Goal: Complete application form

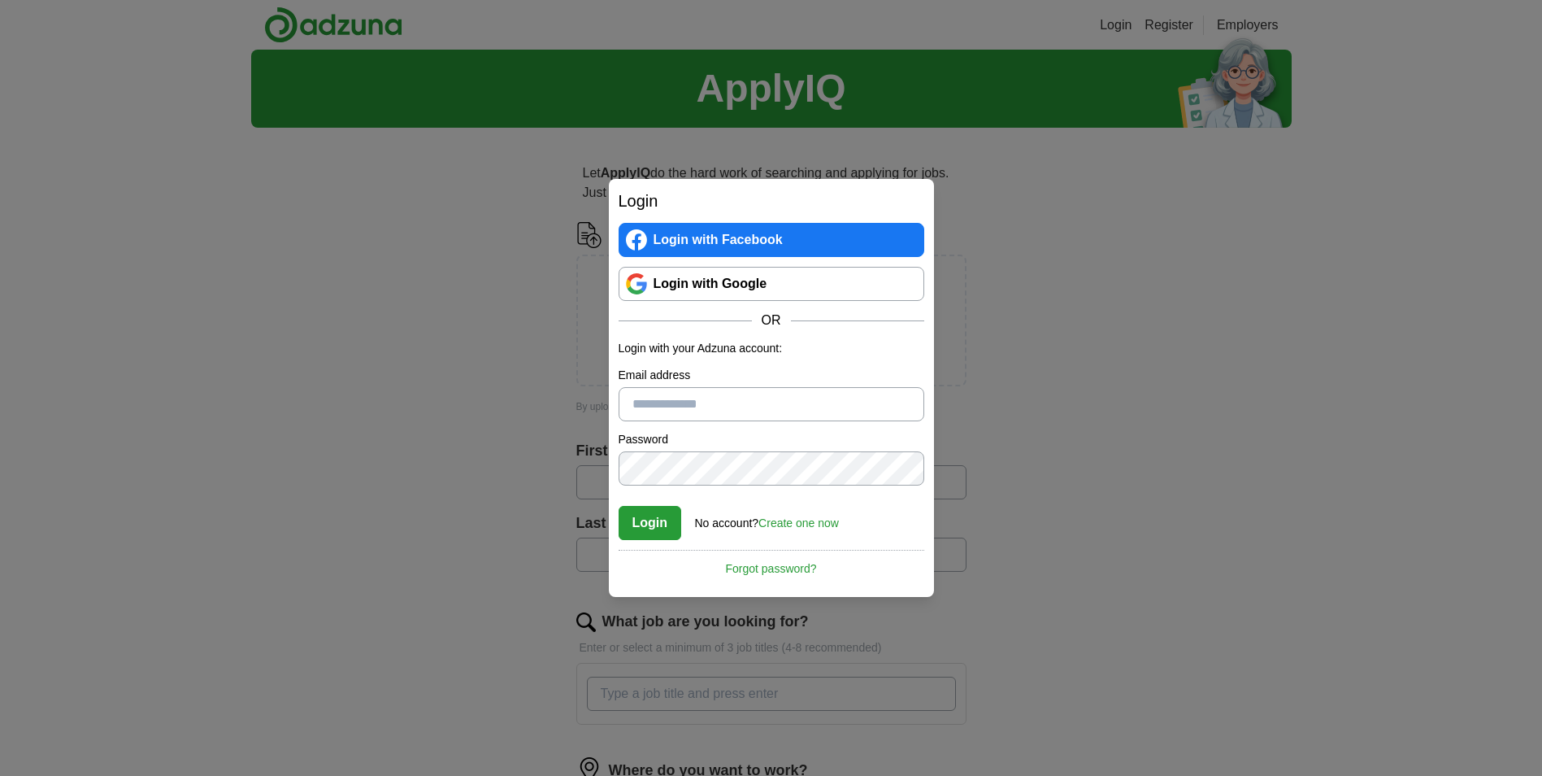
click at [742, 278] on link "Login with Google" at bounding box center [772, 284] width 306 height 34
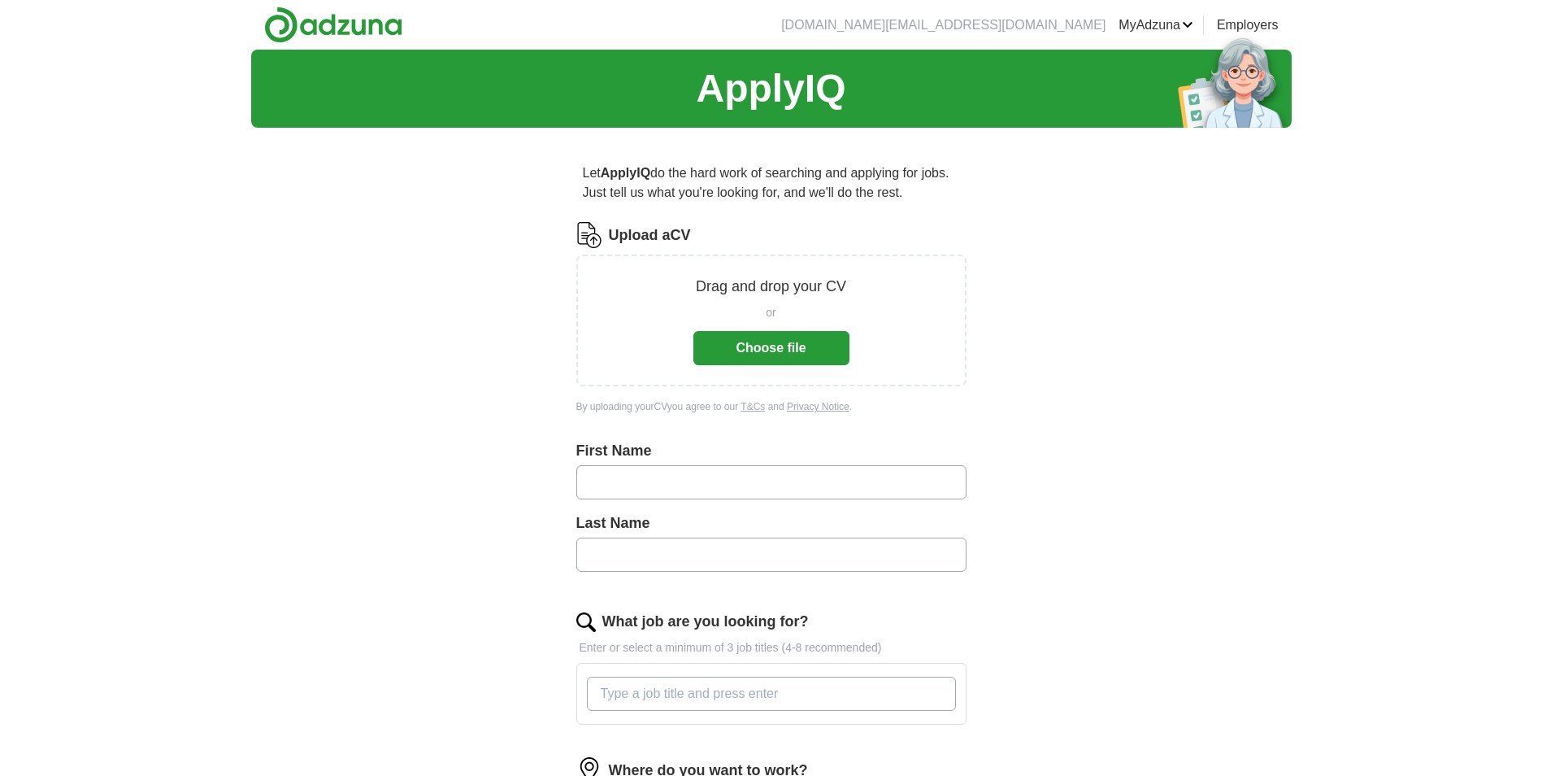
click at [829, 355] on button "Choose file" at bounding box center [771, 348] width 156 height 34
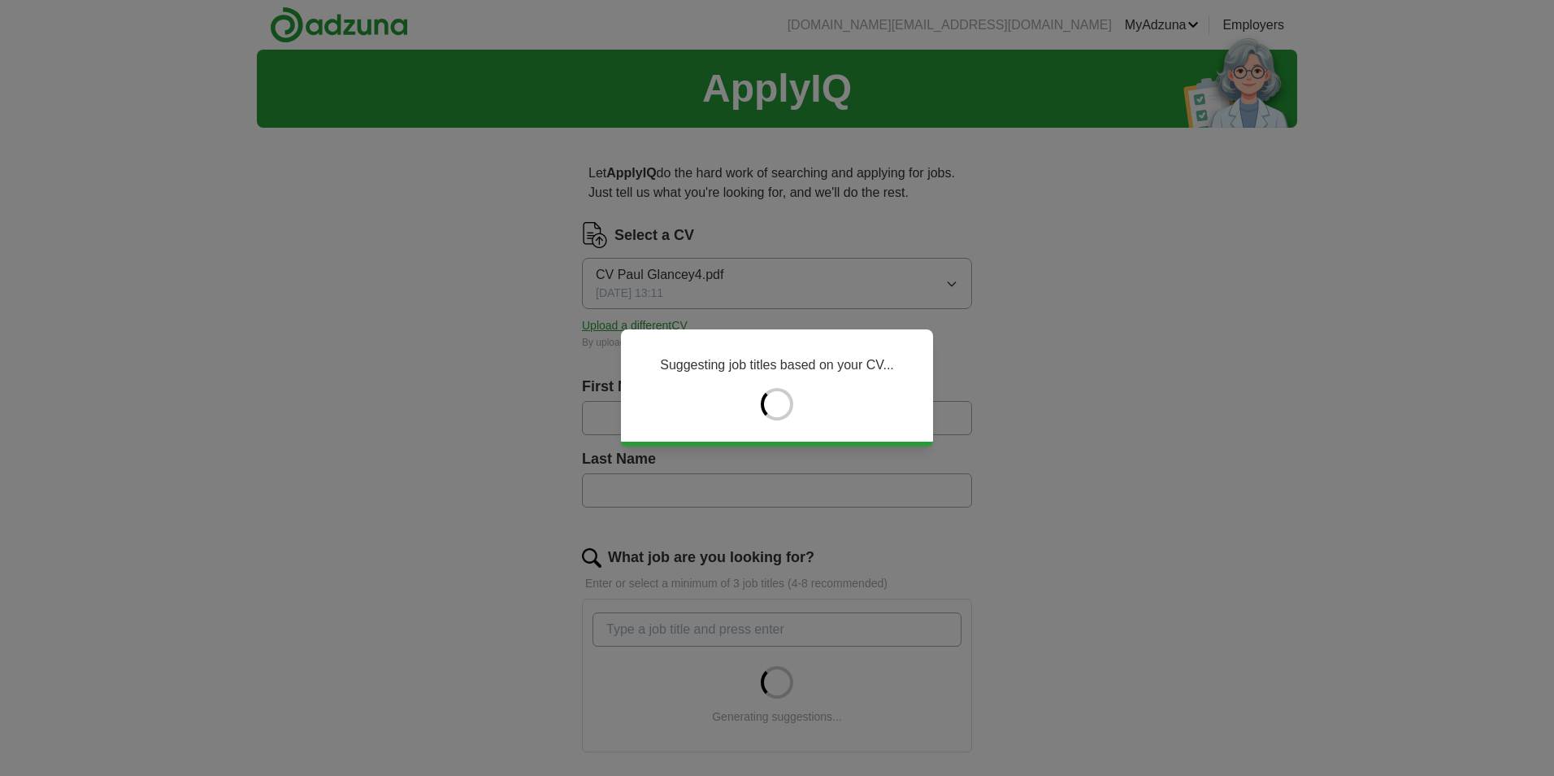
click at [923, 364] on div "Suggesting job titles based on your CV..." at bounding box center [777, 387] width 312 height 117
type input "****"
type input "*******"
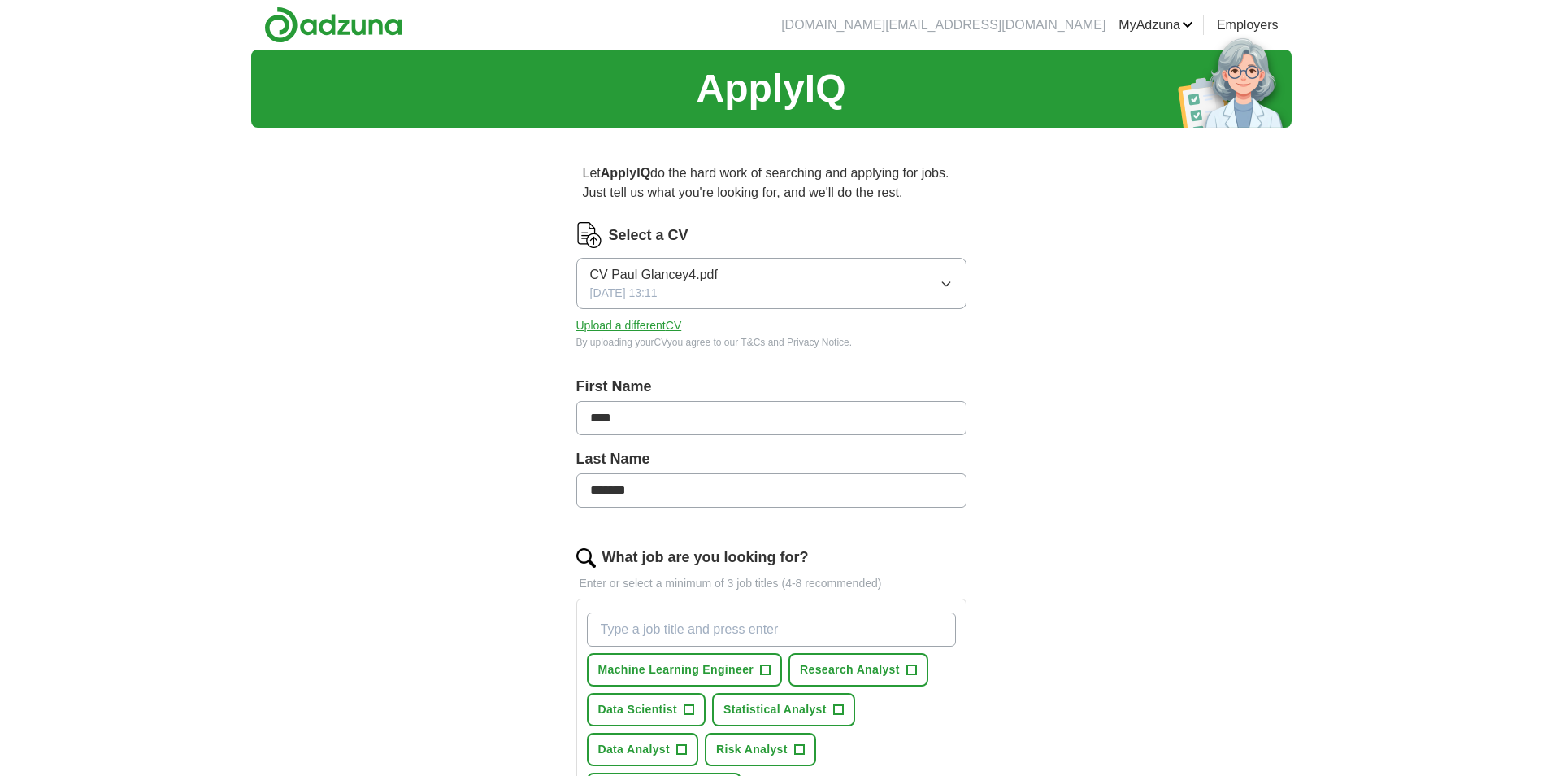
click at [751, 407] on input "****" at bounding box center [771, 418] width 390 height 34
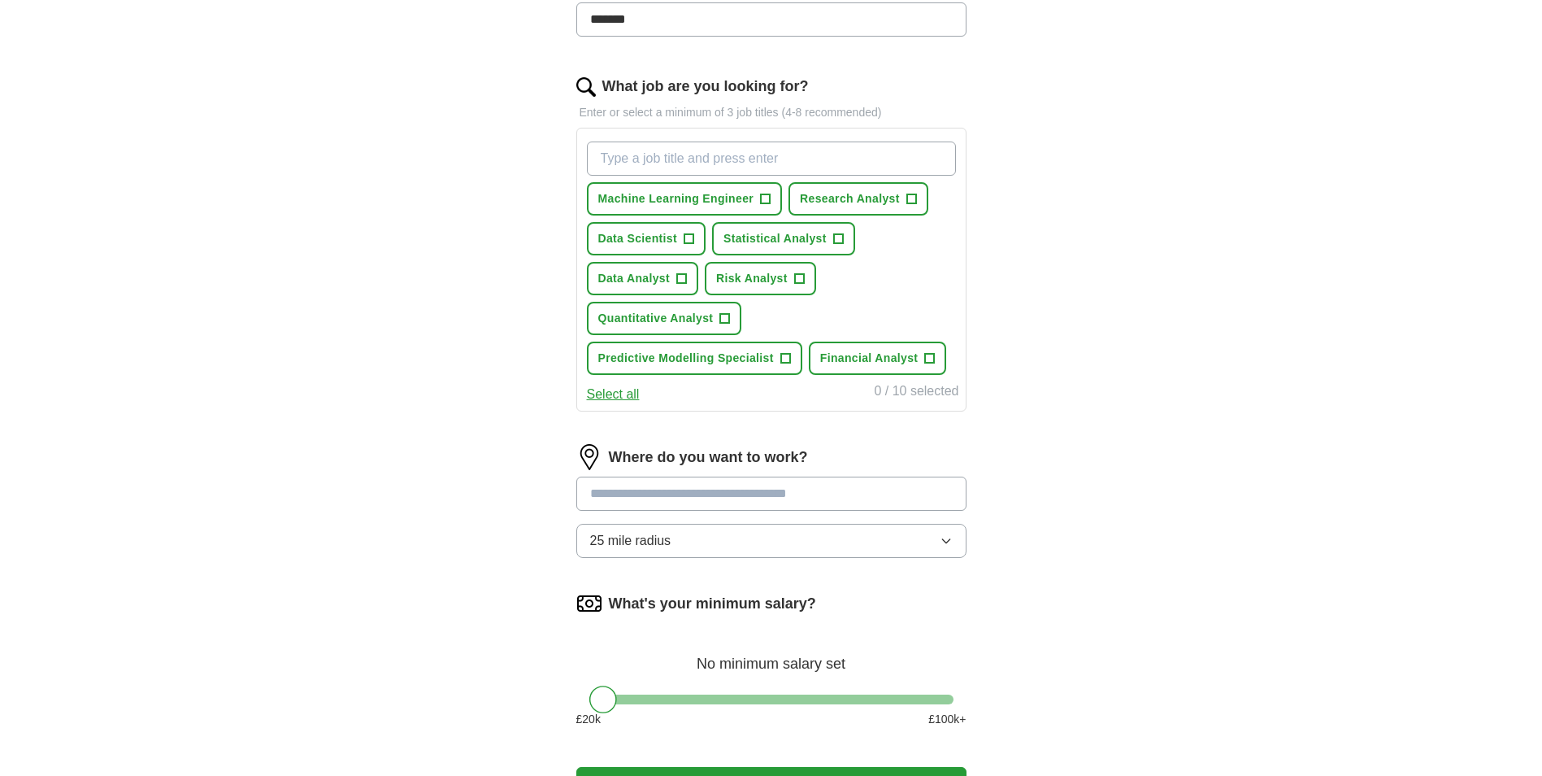
scroll to position [488, 0]
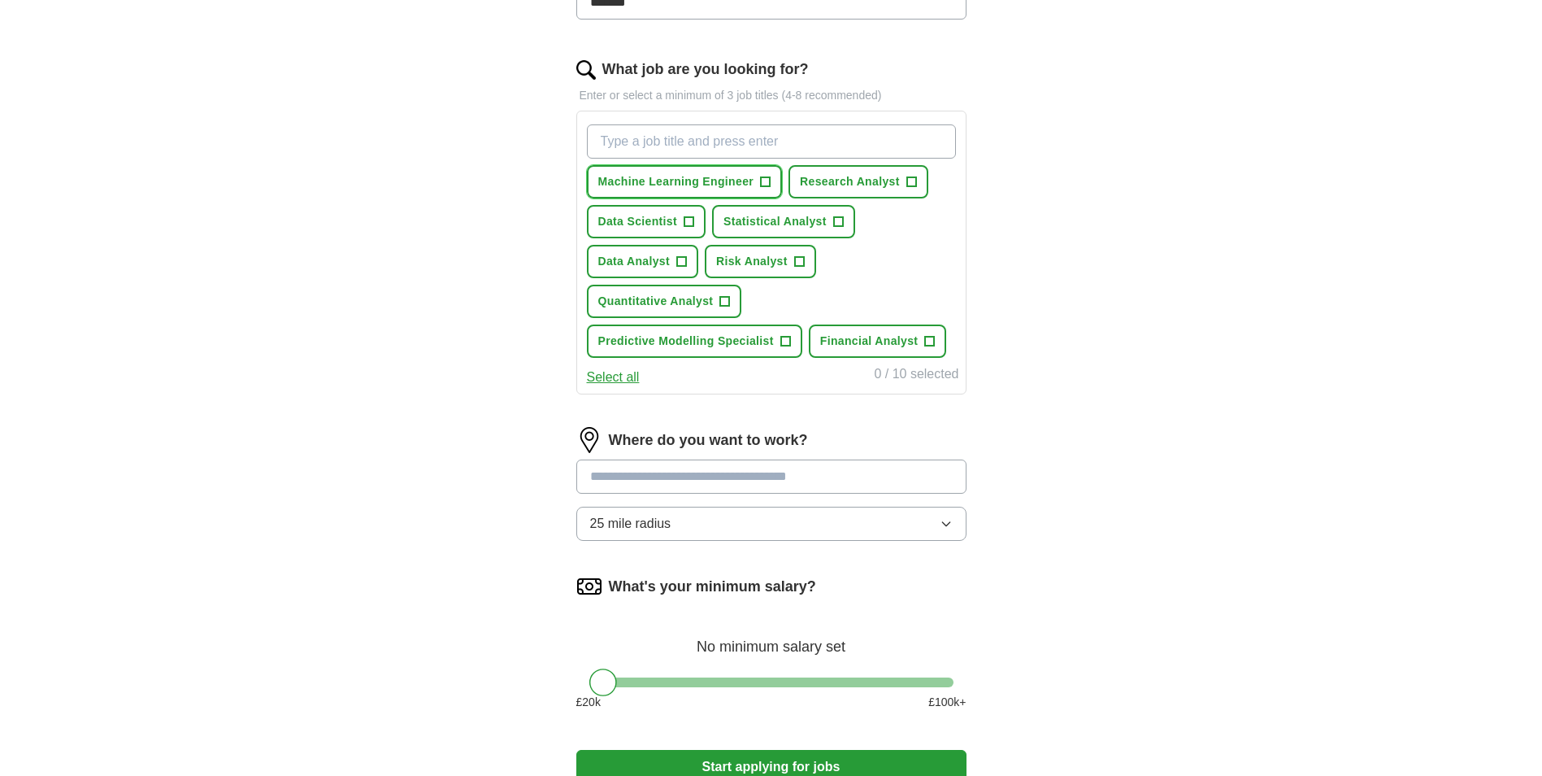
click at [741, 182] on span "Machine Learning Engineer" at bounding box center [676, 181] width 156 height 17
click at [664, 216] on span "Data Scientist" at bounding box center [638, 221] width 80 height 17
click at [676, 293] on span "Quantitative Analyst" at bounding box center [655, 301] width 115 height 17
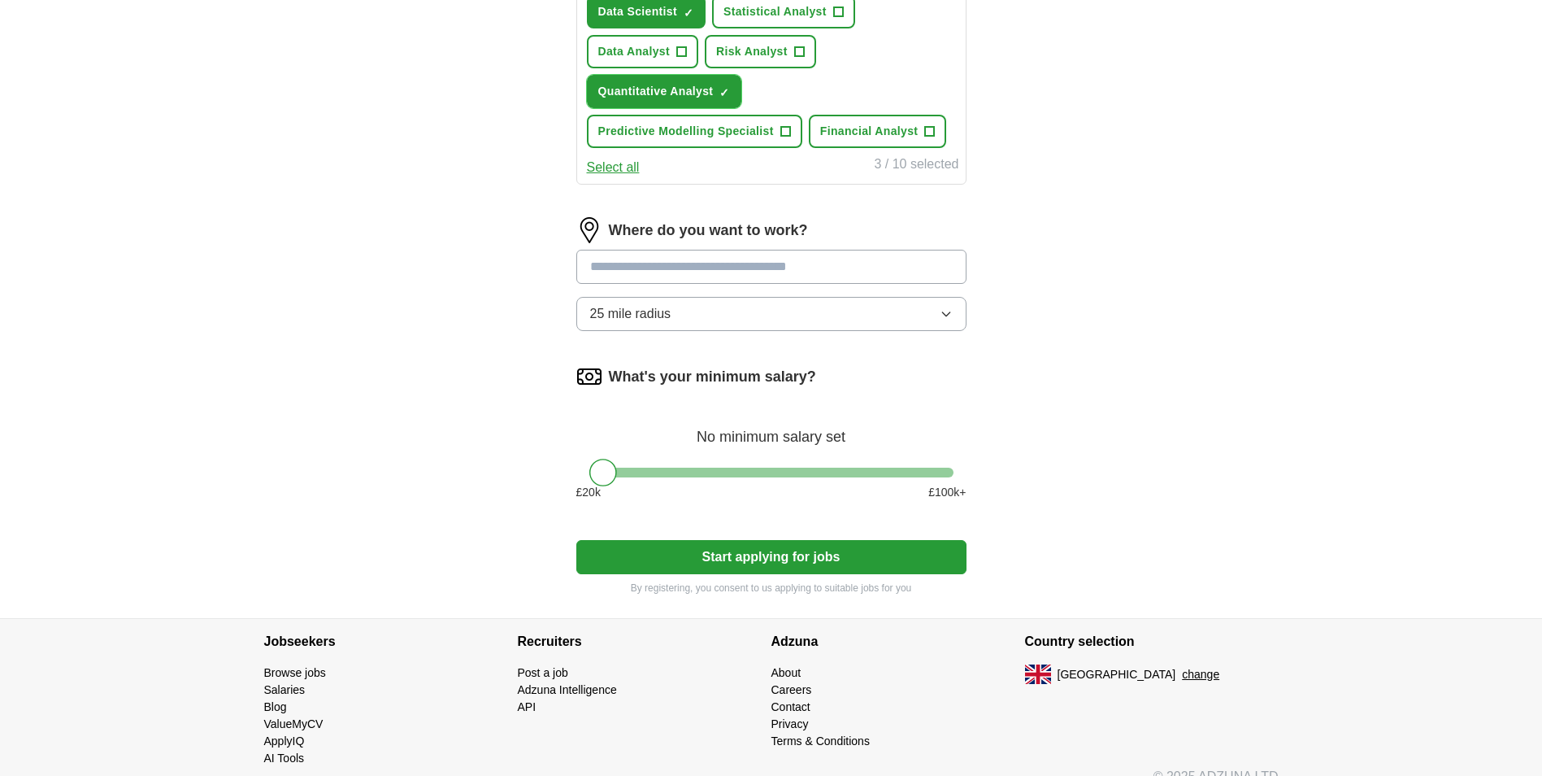
scroll to position [721, 0]
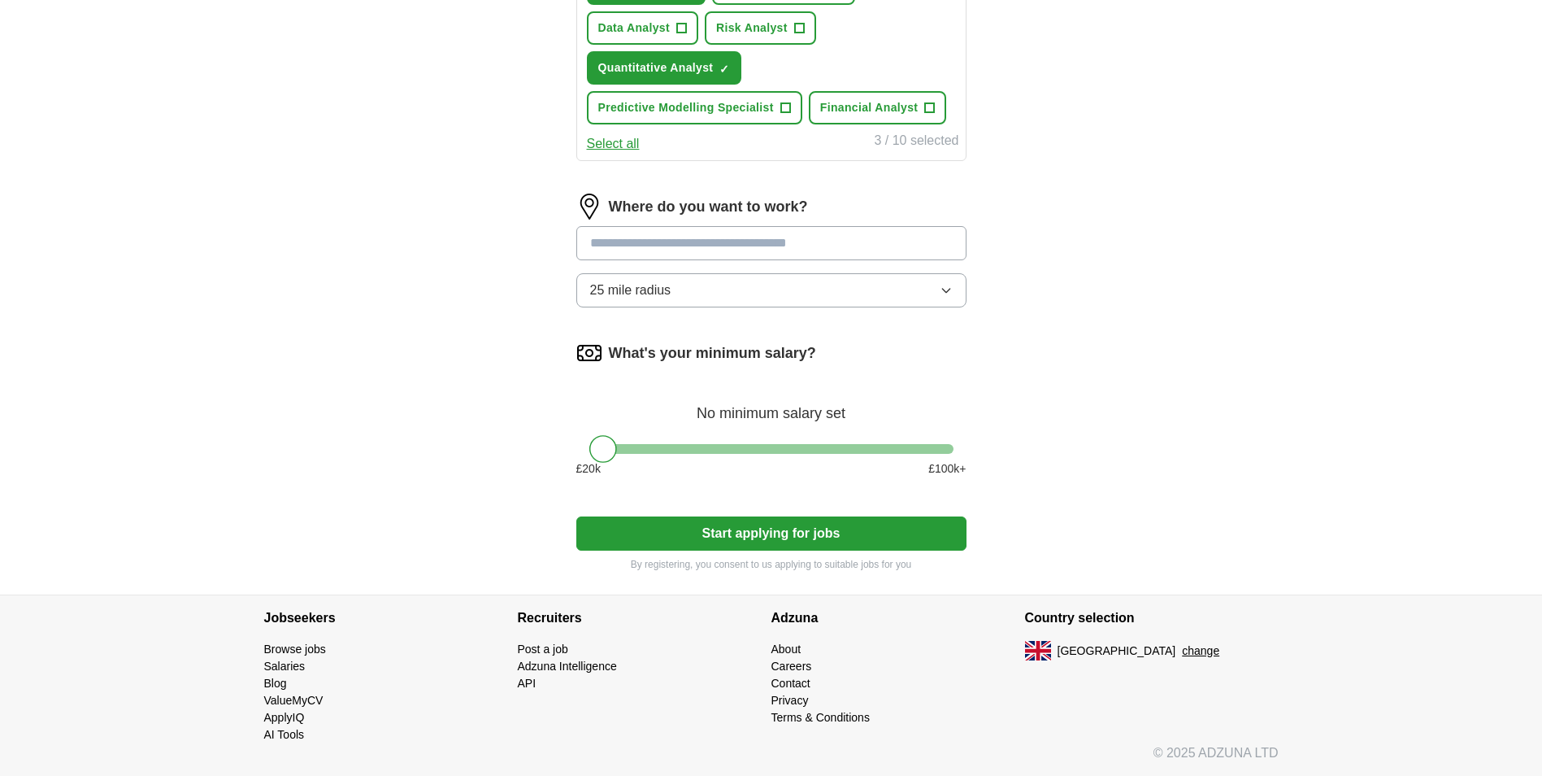
click at [786, 245] on input at bounding box center [771, 243] width 390 height 34
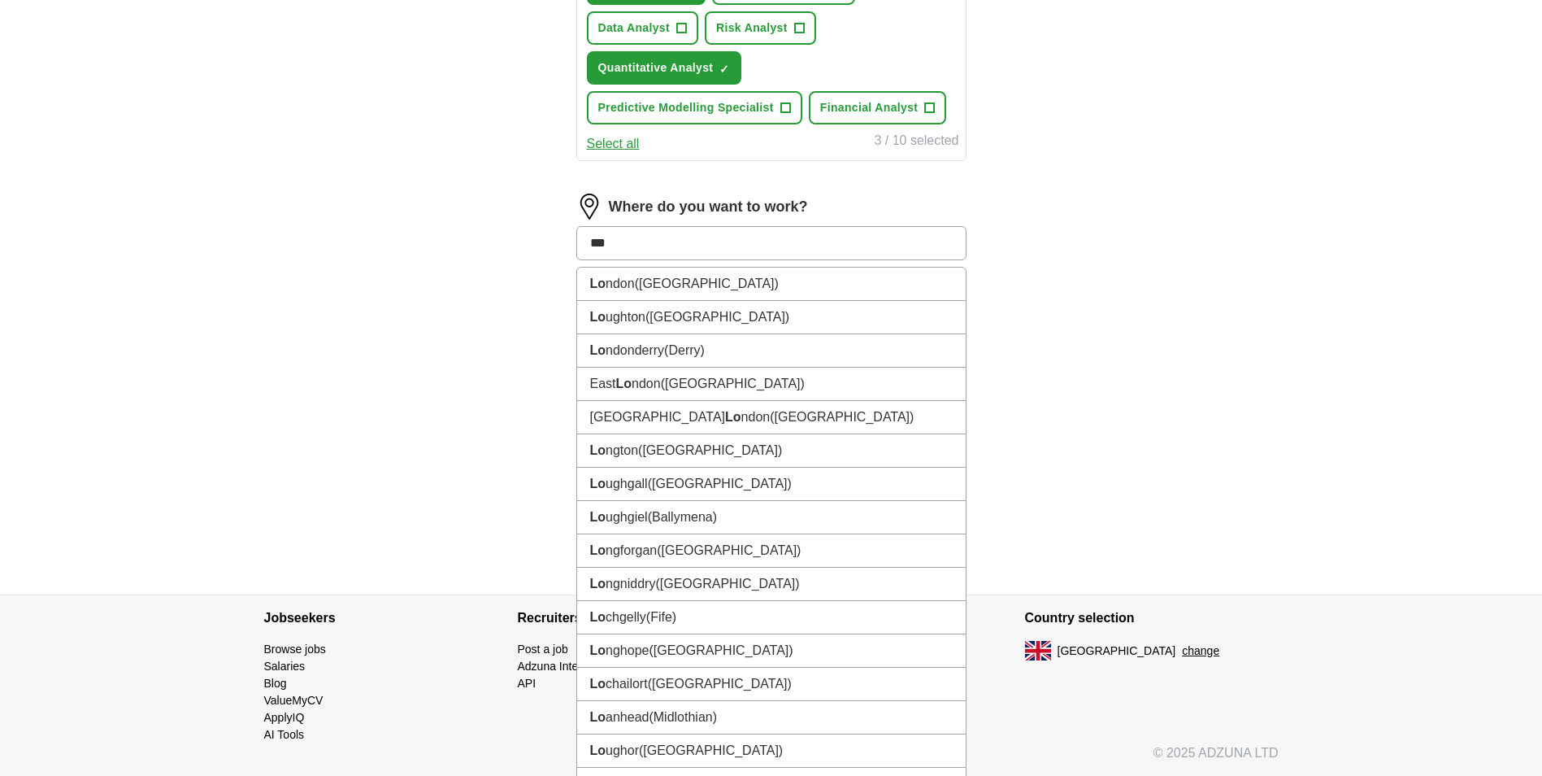
type input "****"
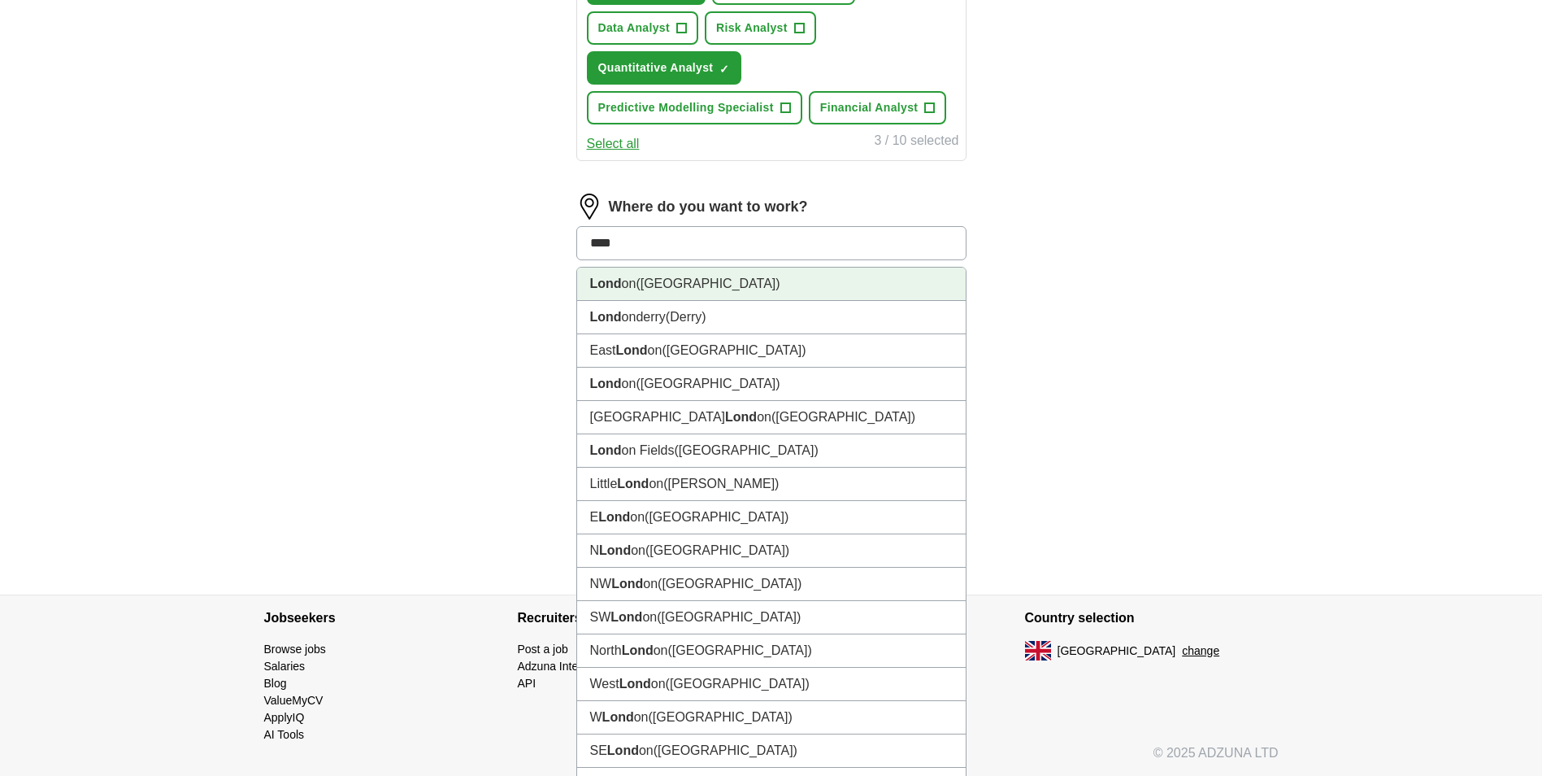
click at [715, 277] on li "Lond on ([GEOGRAPHIC_DATA])" at bounding box center [771, 283] width 389 height 33
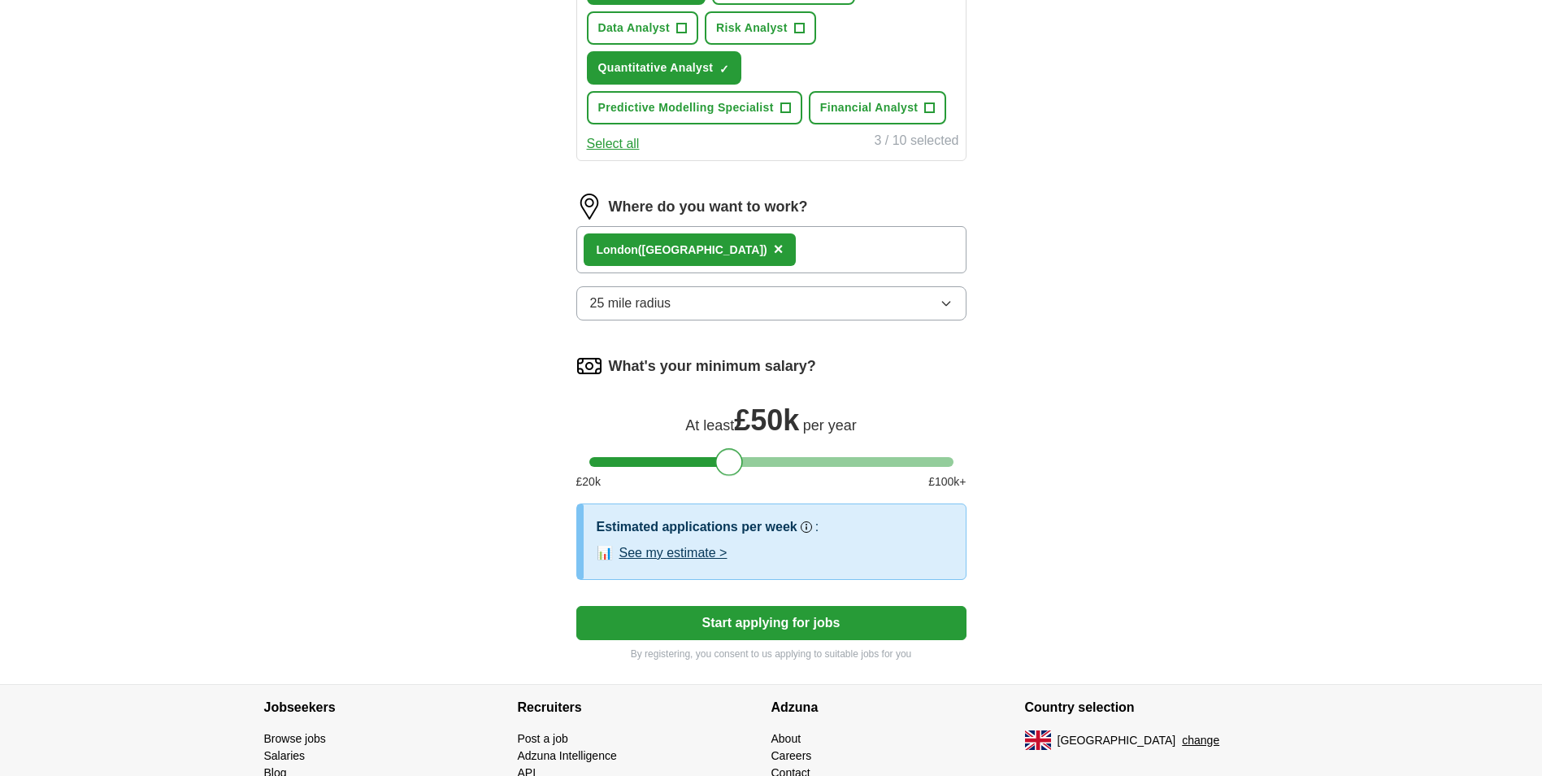
drag, startPoint x: 606, startPoint y: 463, endPoint x: 732, endPoint y: 460, distance: 126.8
click at [732, 460] on div at bounding box center [729, 462] width 28 height 28
click at [727, 616] on button "Start applying for jobs" at bounding box center [771, 623] width 390 height 34
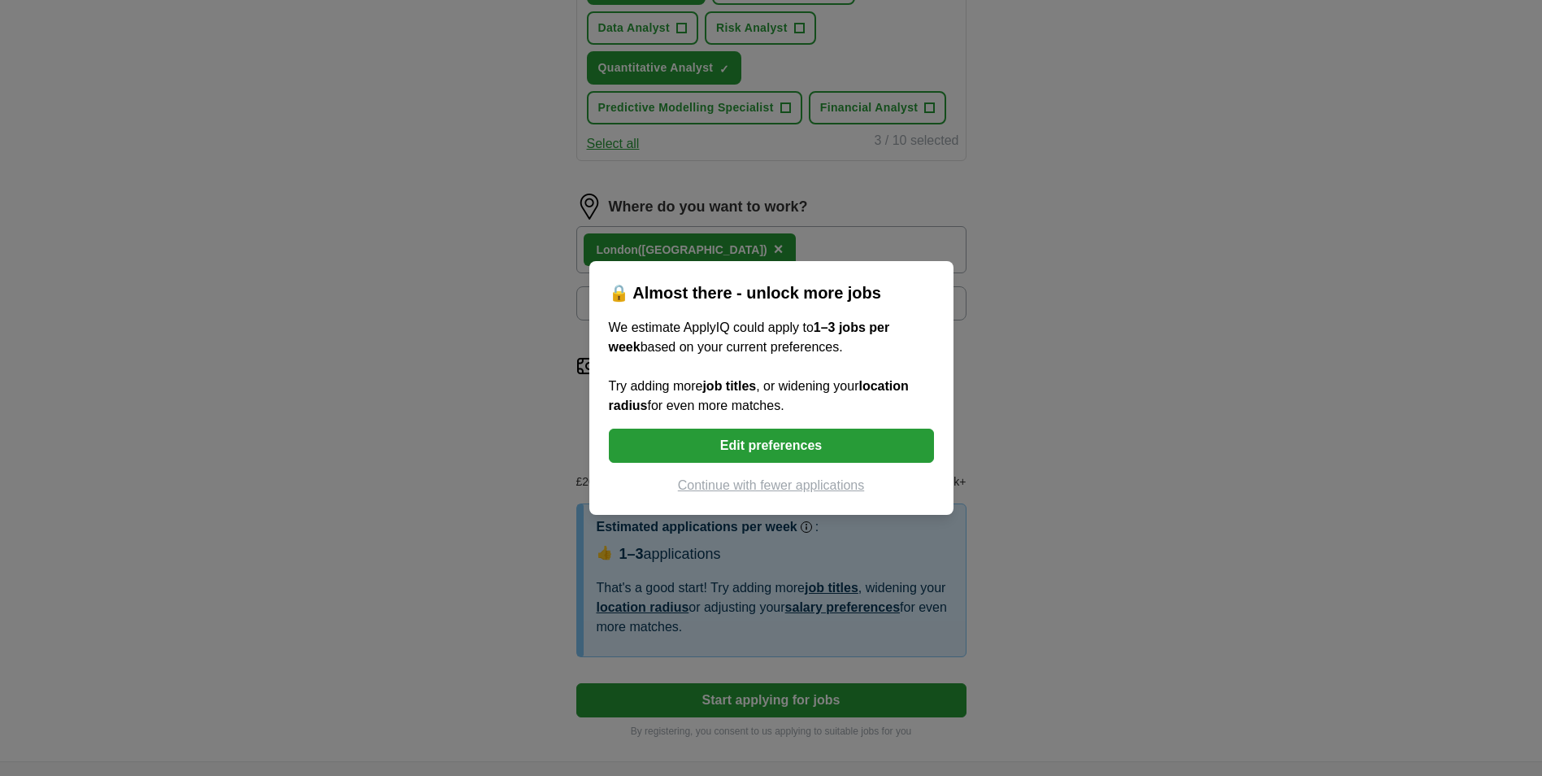
click at [758, 443] on button "Edit preferences" at bounding box center [771, 445] width 325 height 34
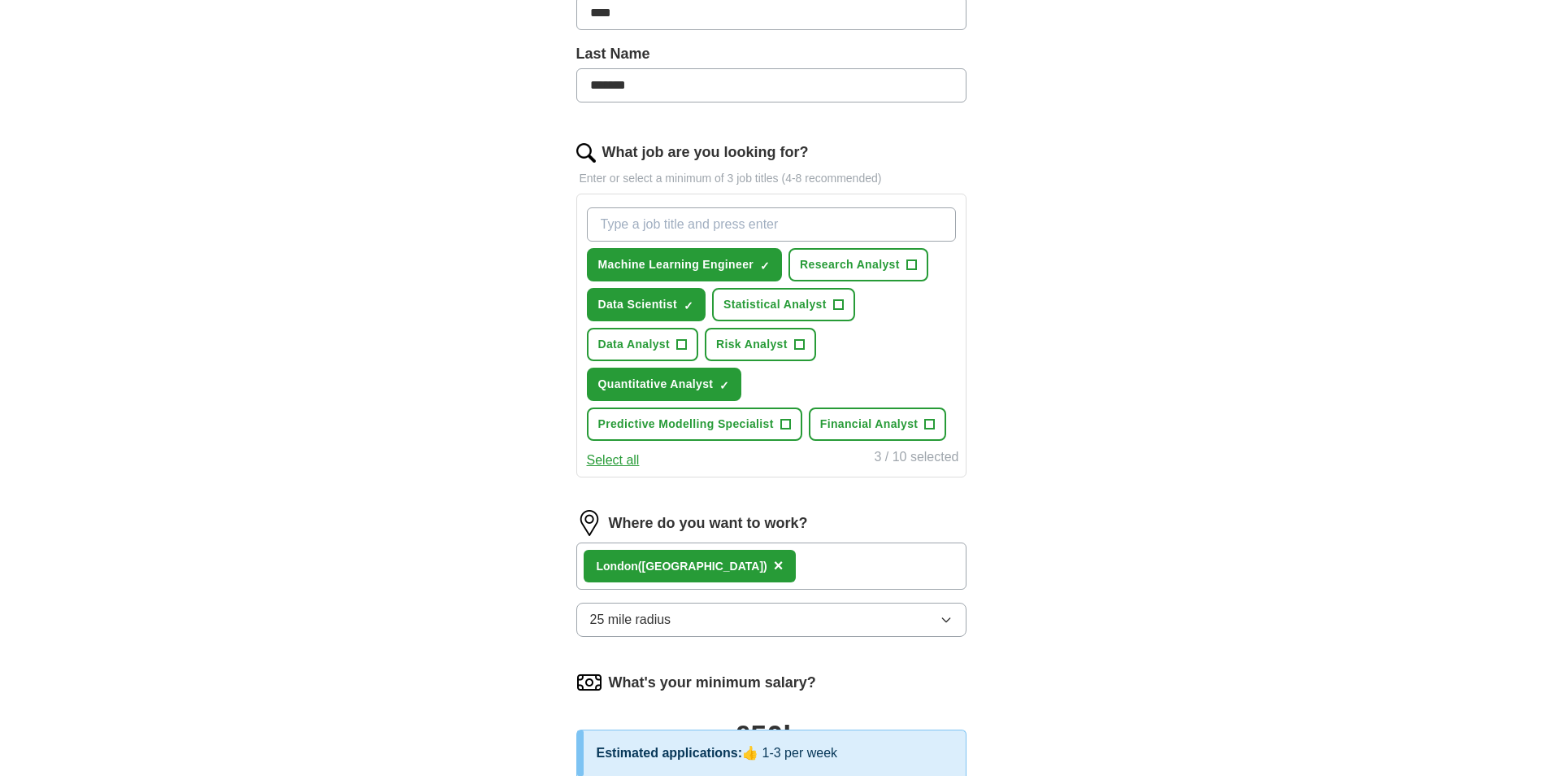
scroll to position [396, 0]
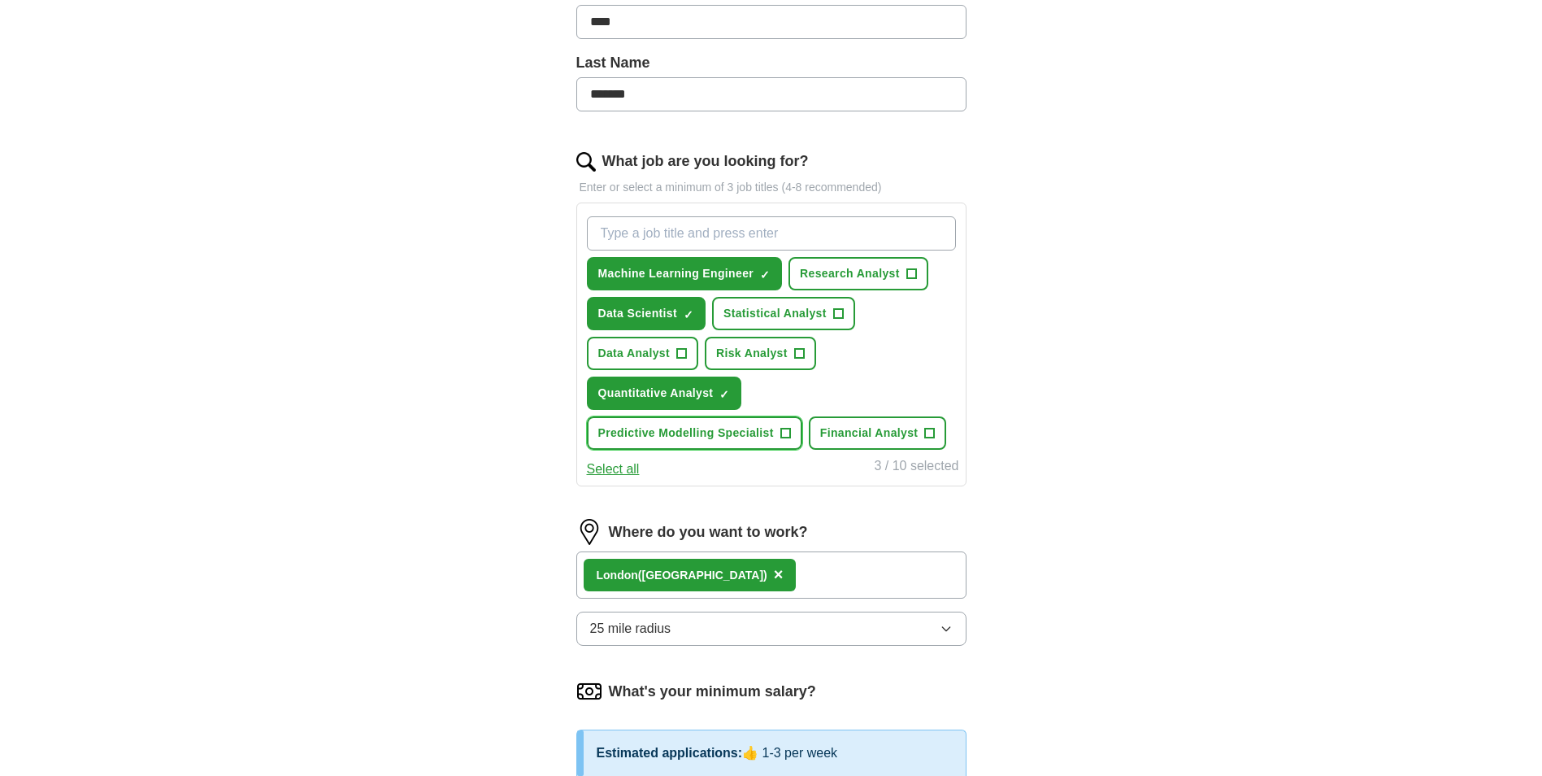
click at [758, 423] on button "Predictive Modelling Specialist +" at bounding box center [694, 432] width 215 height 33
click at [633, 357] on span "Data Analyst" at bounding box center [634, 353] width 72 height 17
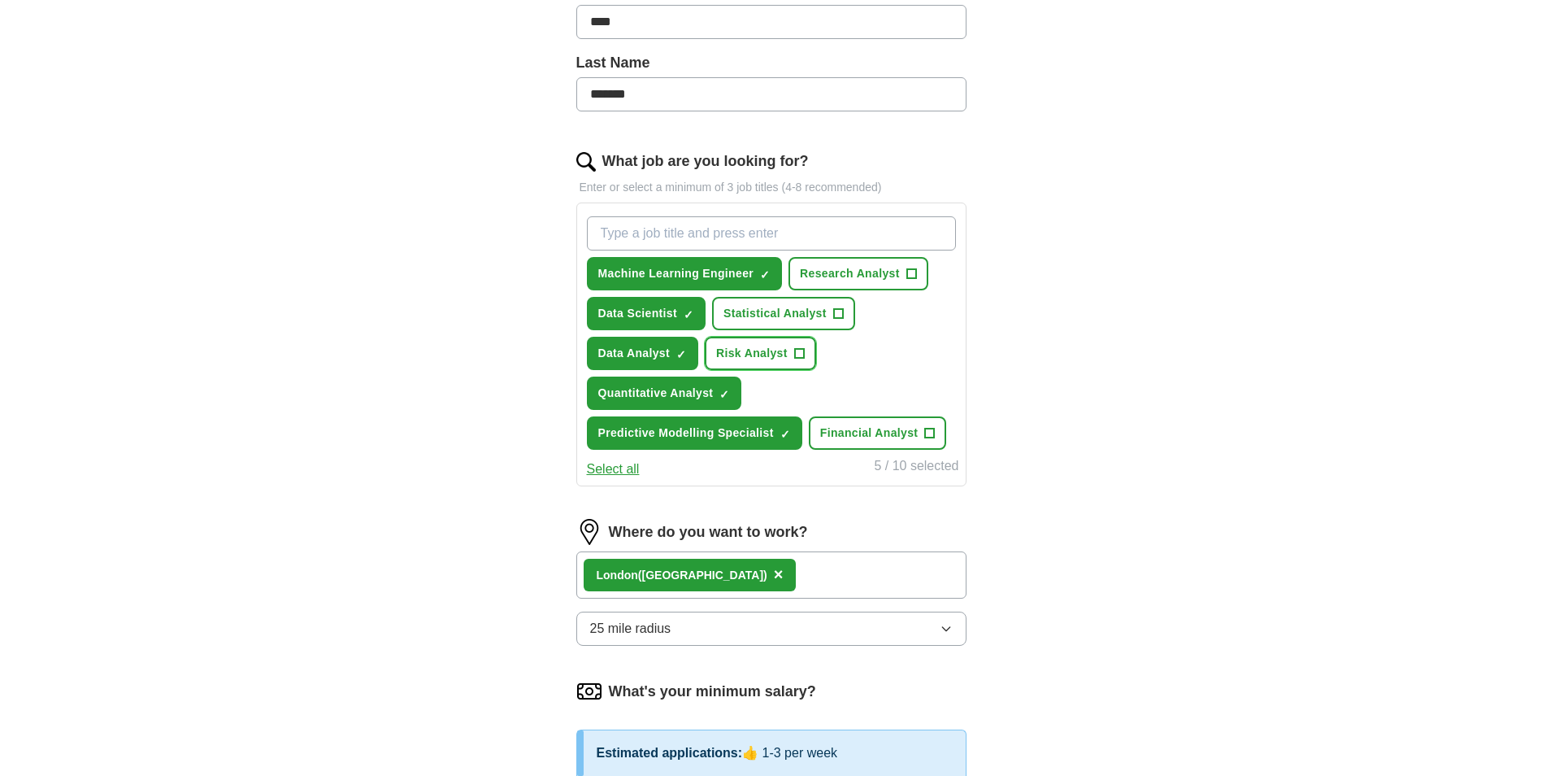
click at [715, 354] on button "Risk Analyst +" at bounding box center [760, 353] width 111 height 33
click at [786, 306] on span "Statistical Analyst" at bounding box center [774, 313] width 103 height 17
click at [829, 276] on span "Research Analyst" at bounding box center [850, 273] width 100 height 17
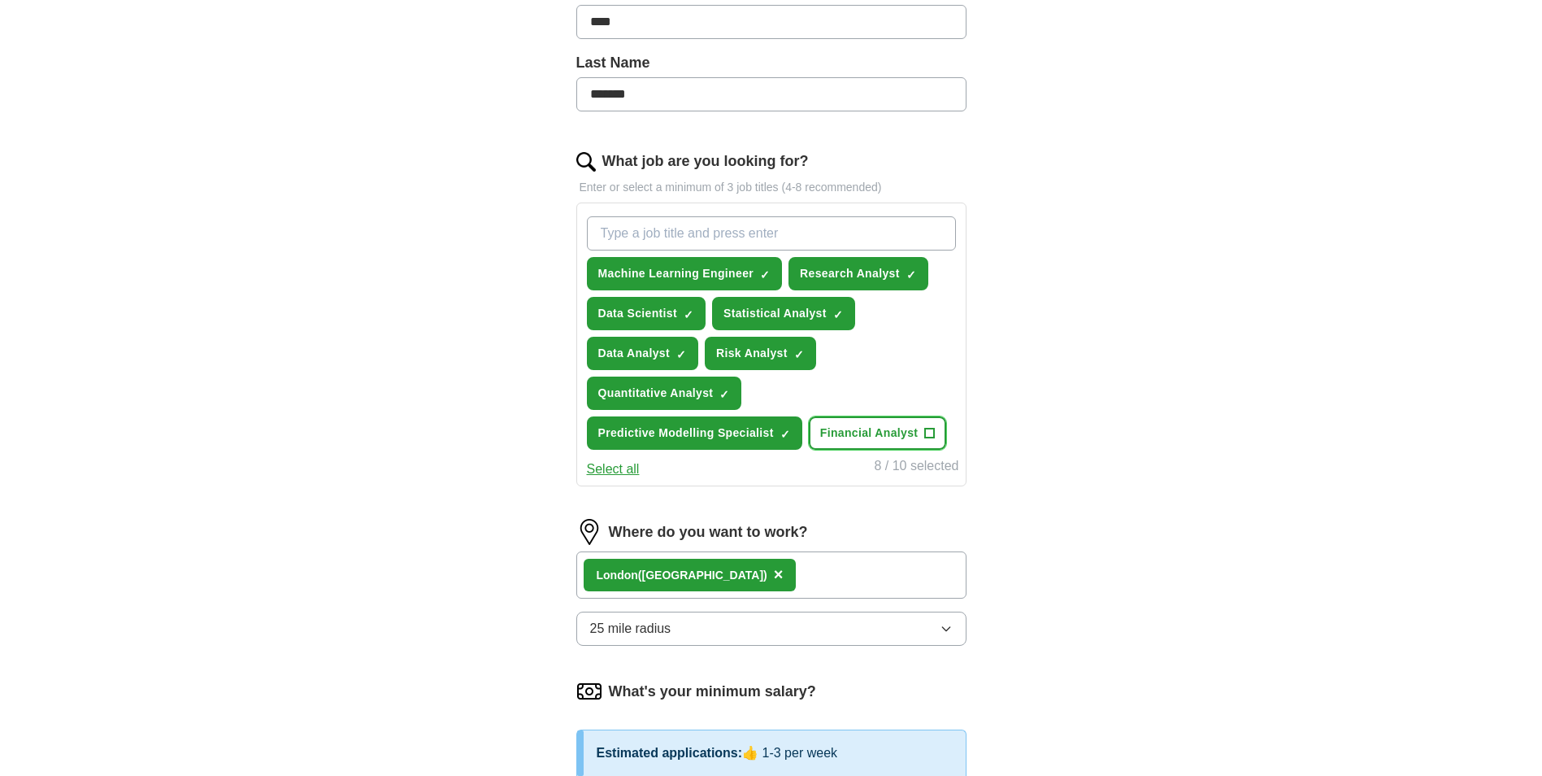
click at [856, 437] on span "Financial Analyst" at bounding box center [869, 432] width 98 height 17
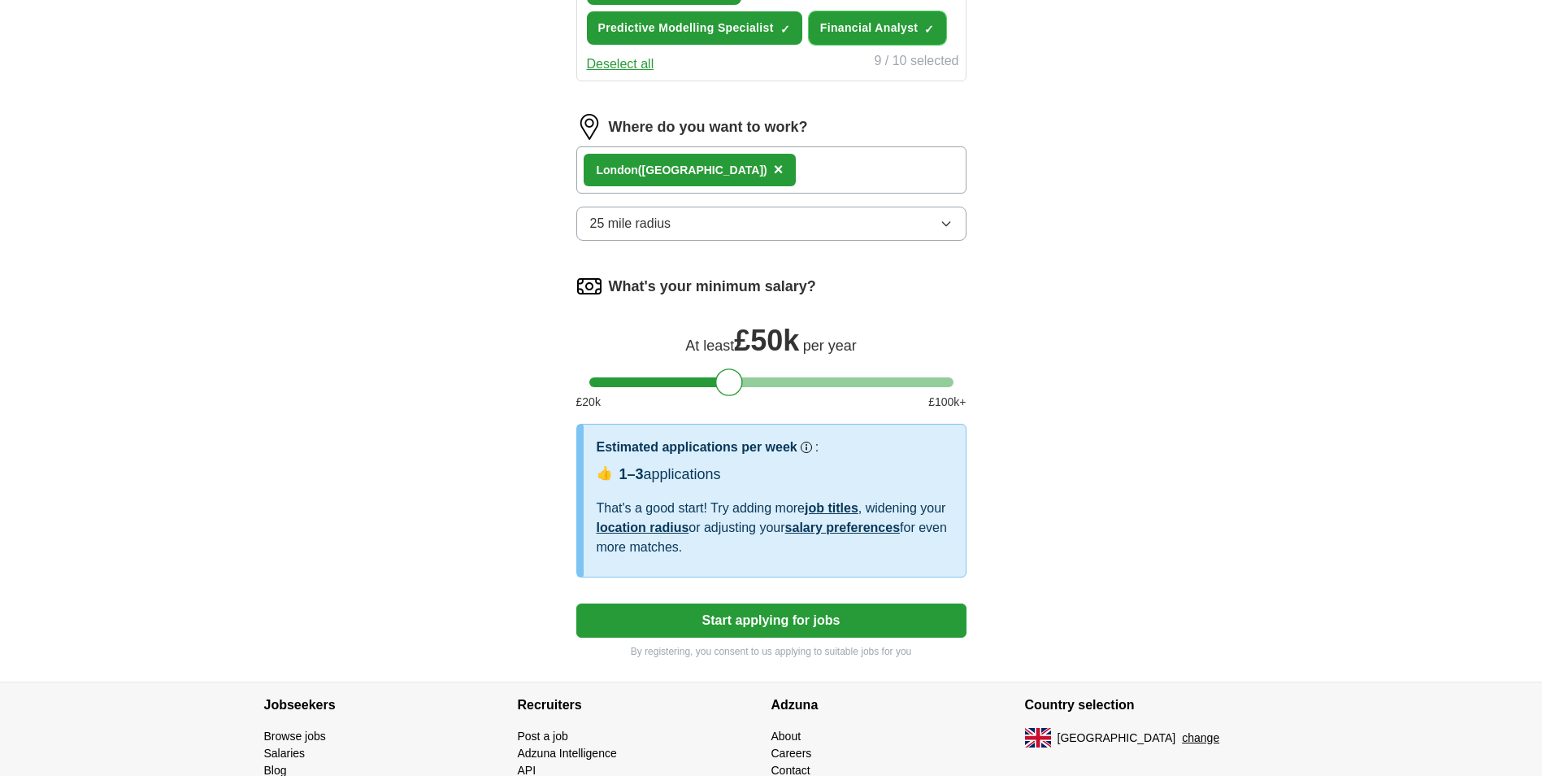
scroll to position [802, 0]
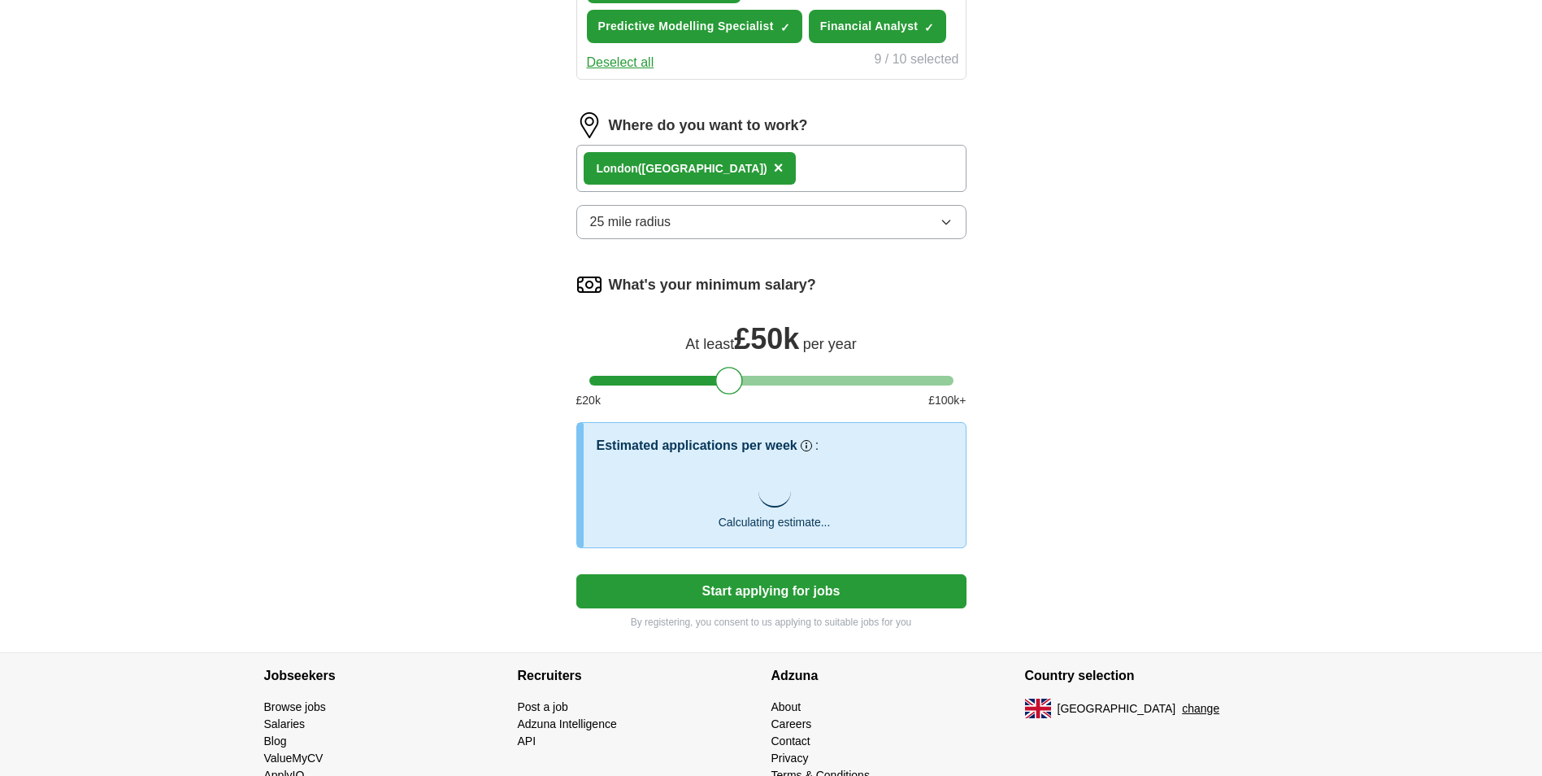
click at [731, 587] on button "Start applying for jobs" at bounding box center [771, 591] width 390 height 34
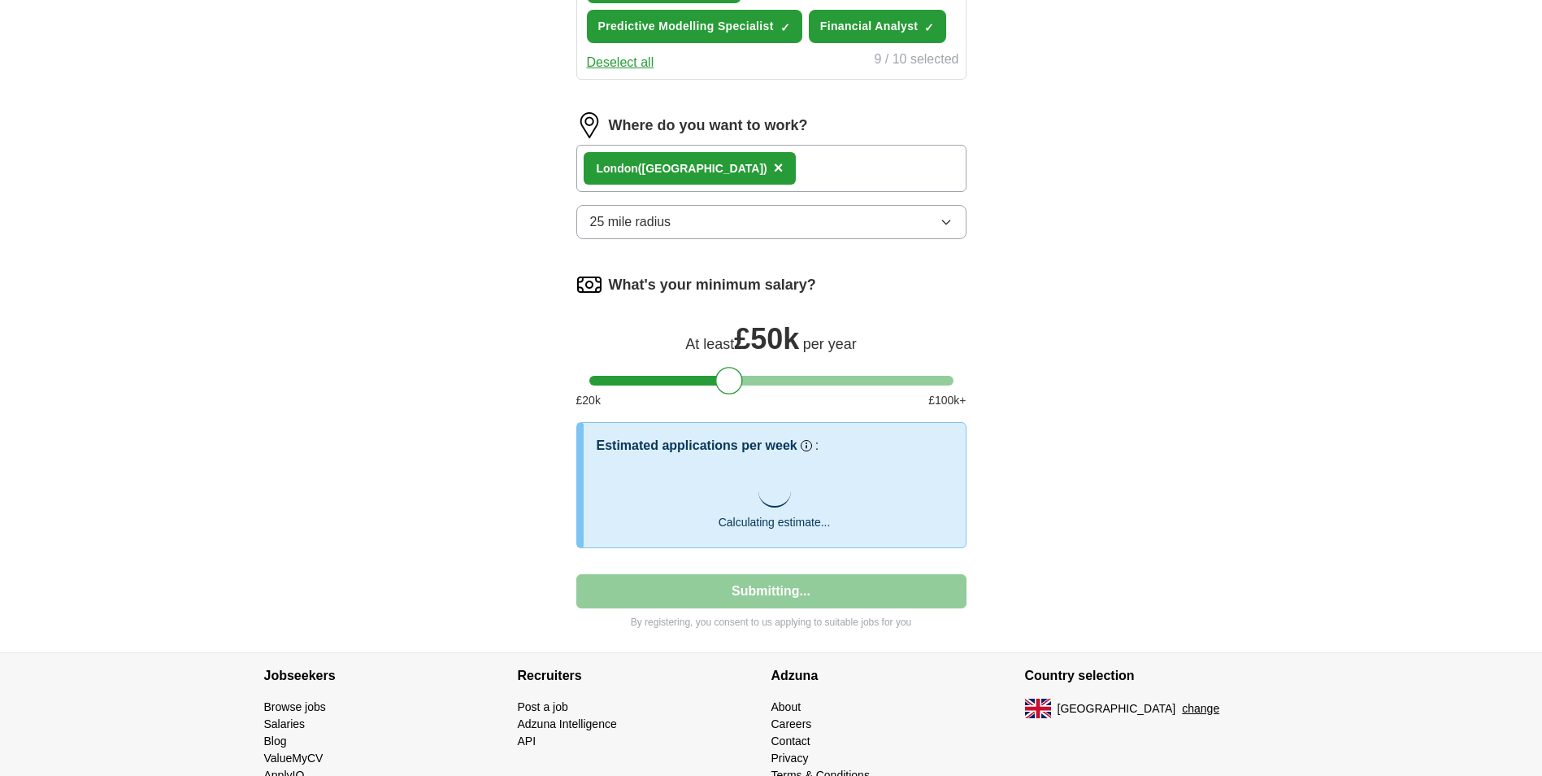
select select "**"
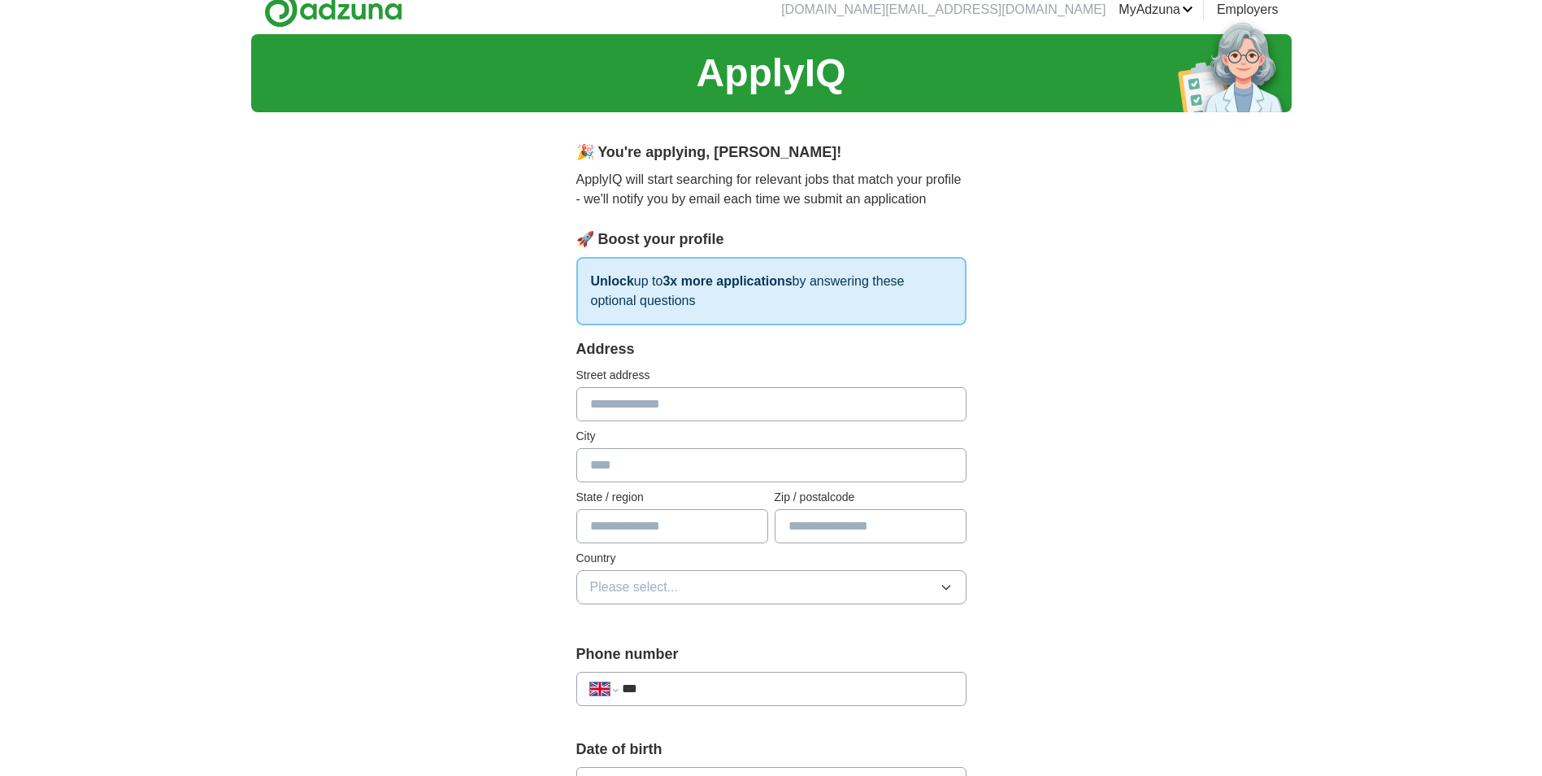
scroll to position [0, 0]
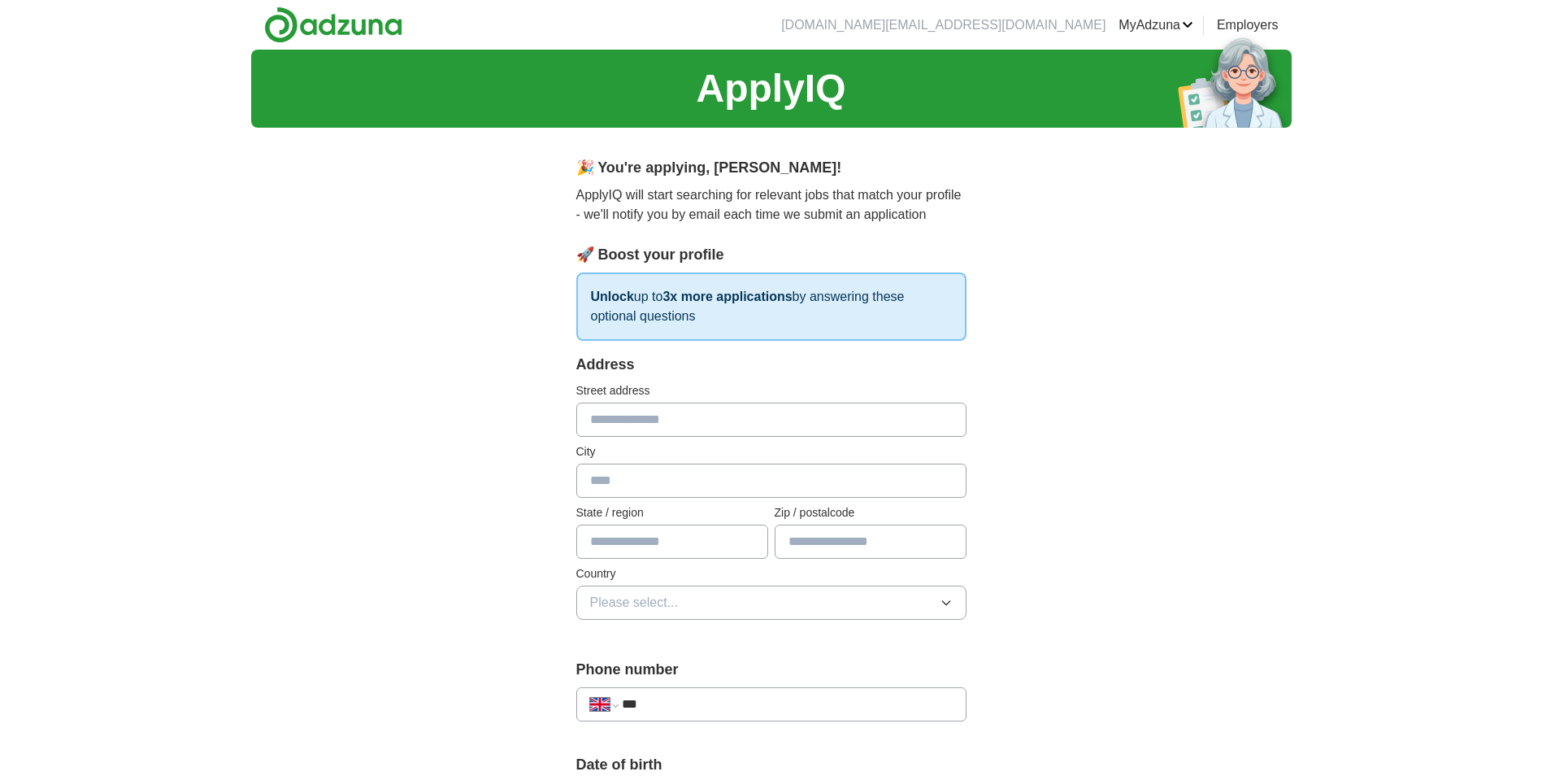
click at [669, 423] on input "text" at bounding box center [771, 419] width 390 height 34
type input "**********"
type input "*****"
type input "*******"
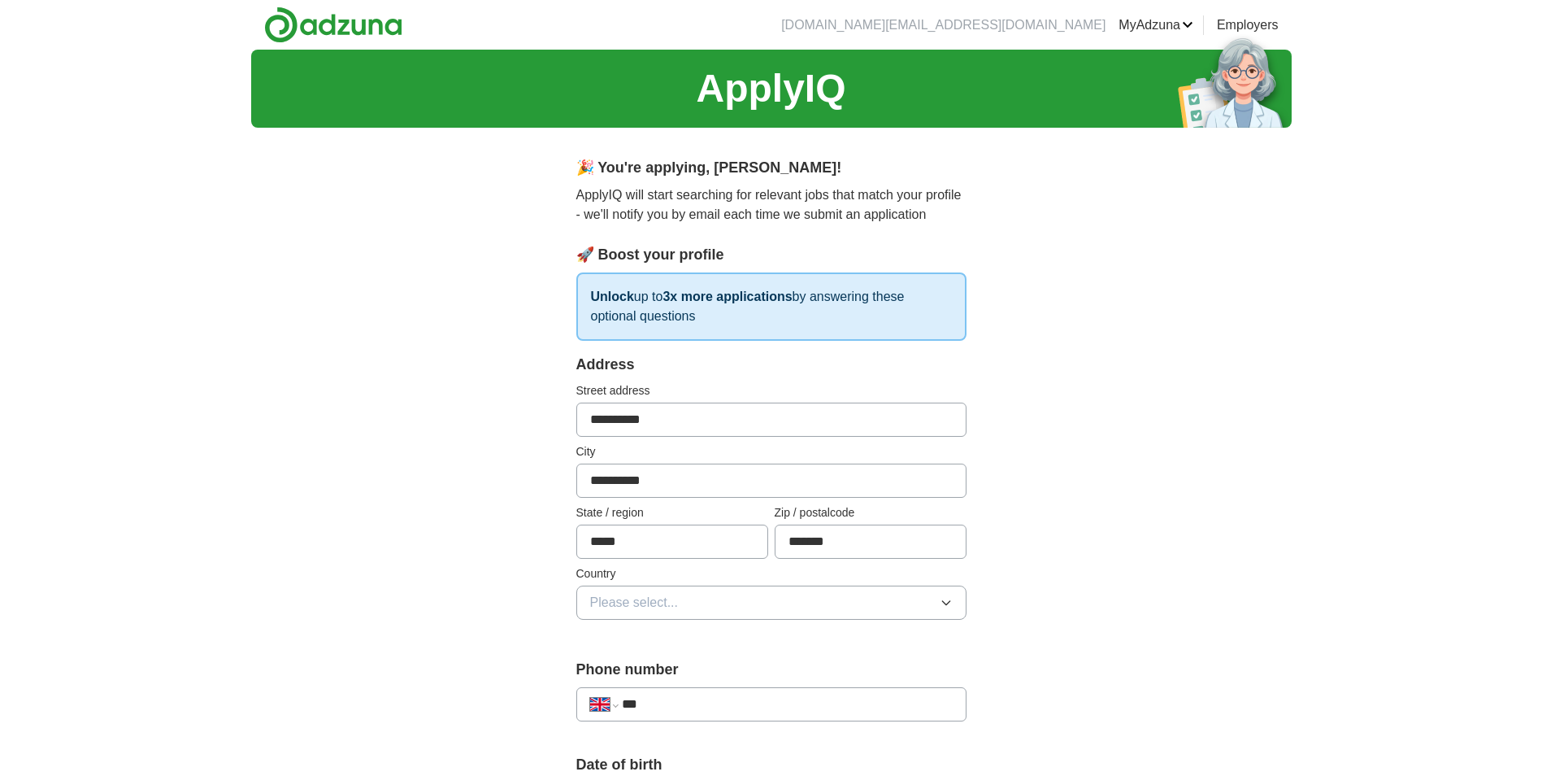
click at [706, 599] on button "Please select..." at bounding box center [771, 602] width 390 height 34
click at [691, 647] on div "[GEOGRAPHIC_DATA]" at bounding box center [771, 640] width 363 height 20
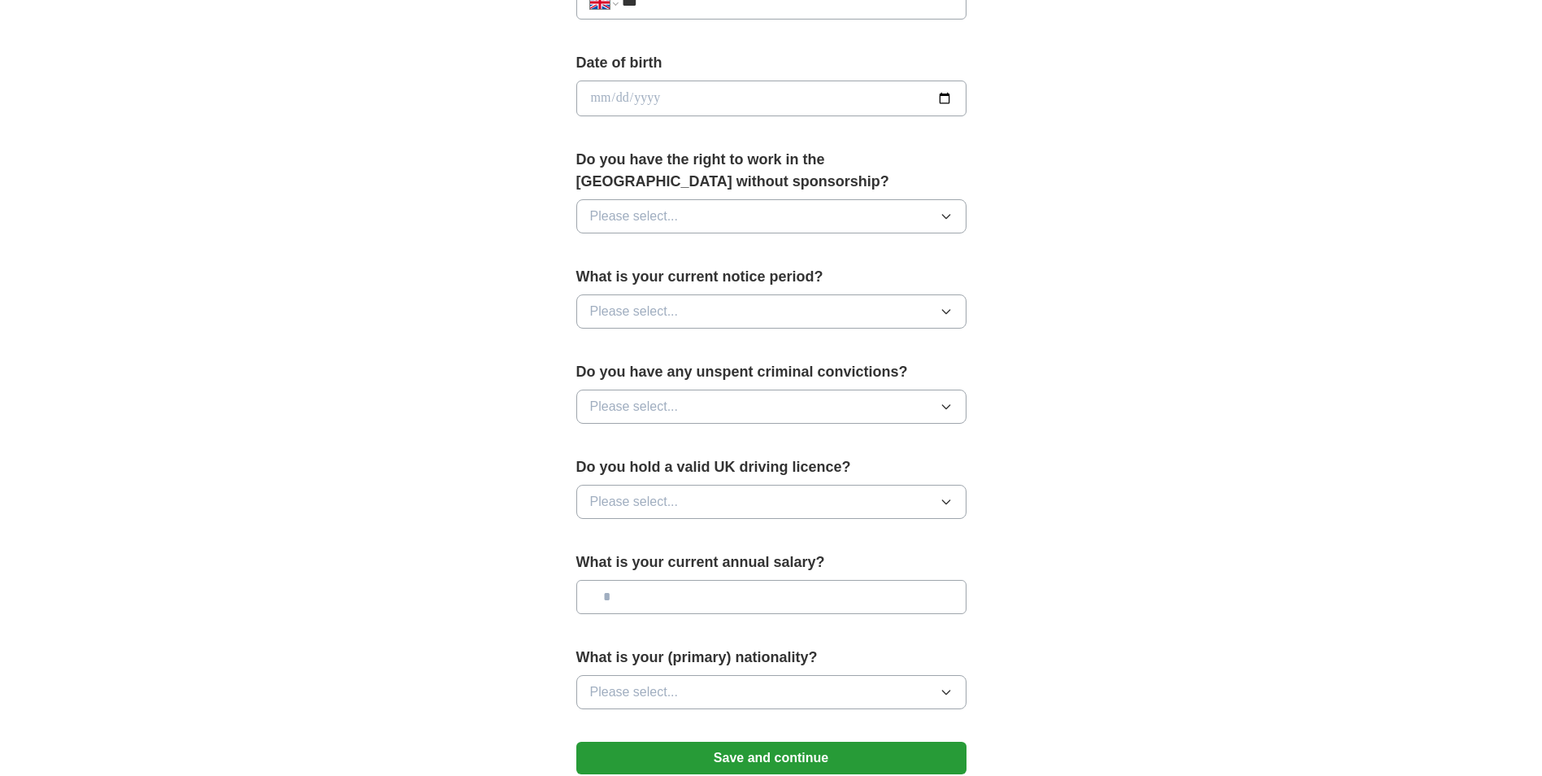
scroll to position [670, 0]
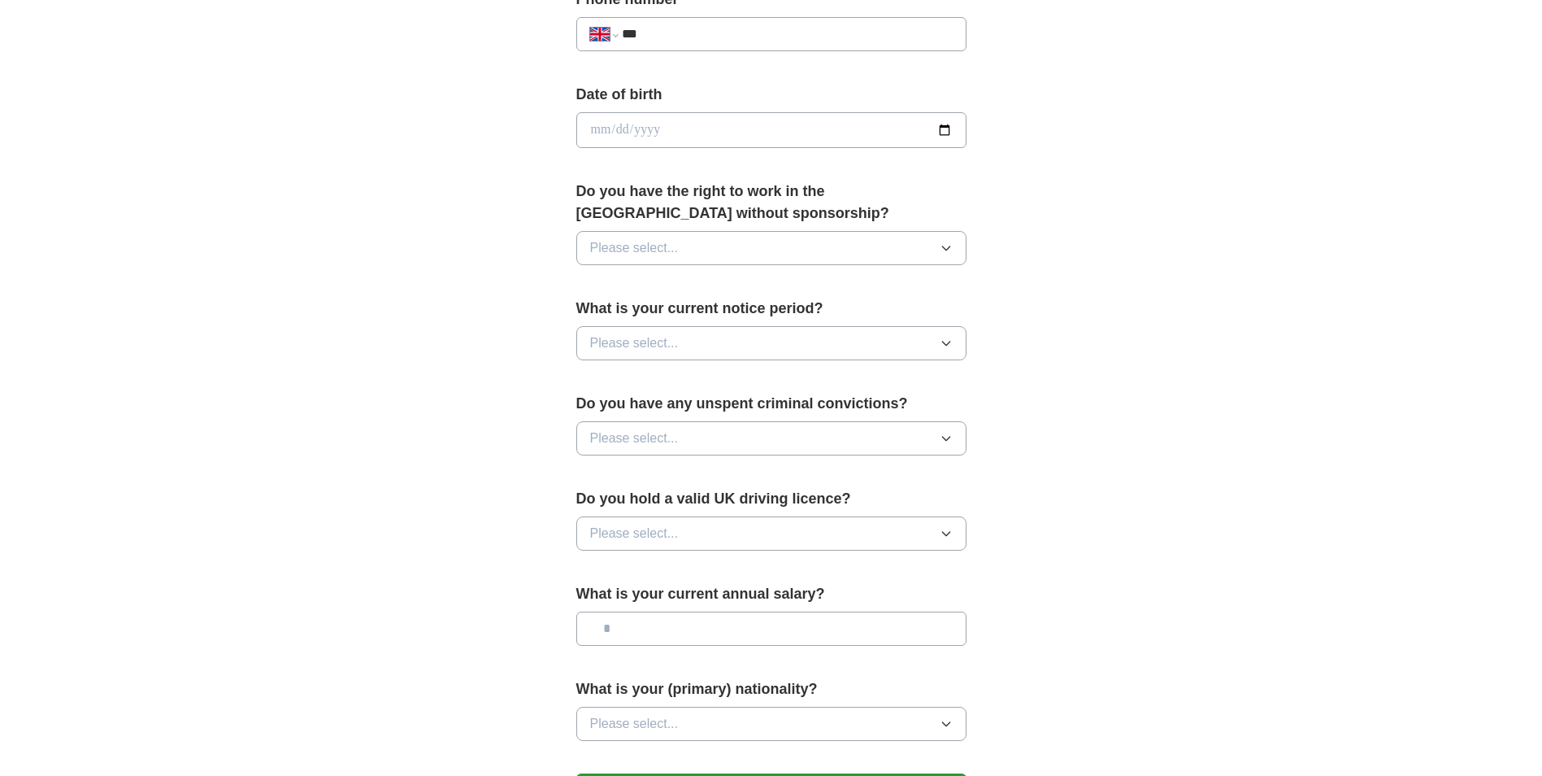
click at [671, 272] on div "Do you have the right to work in the UK without sponsorship? Please select..." at bounding box center [771, 229] width 390 height 98
click at [665, 255] on span "Please select..." at bounding box center [634, 248] width 89 height 20
click at [646, 283] on div "Yes" at bounding box center [771, 286] width 363 height 20
click at [628, 334] on span "Please select..." at bounding box center [634, 343] width 89 height 20
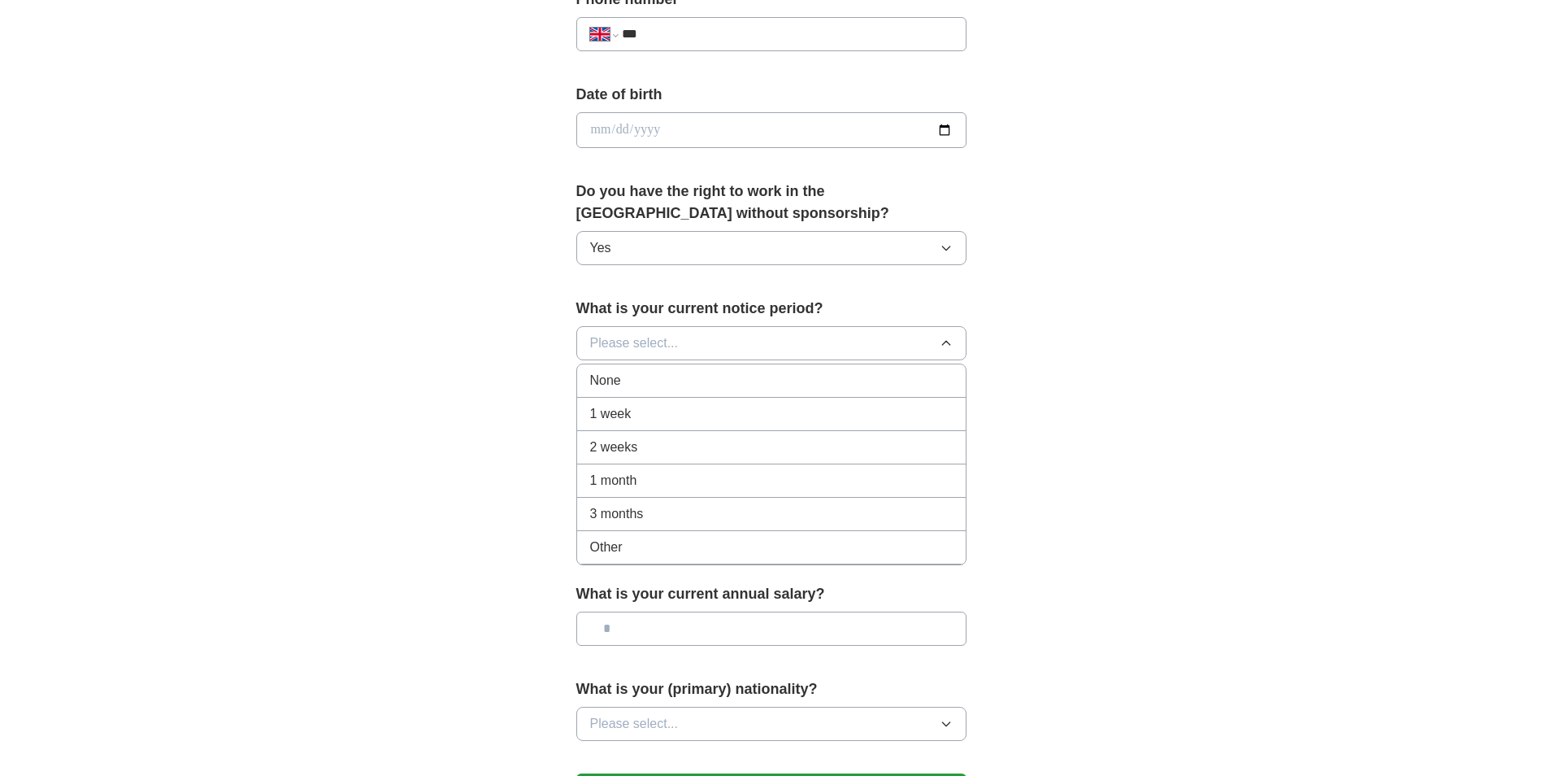
click at [617, 383] on span "None" at bounding box center [605, 381] width 31 height 20
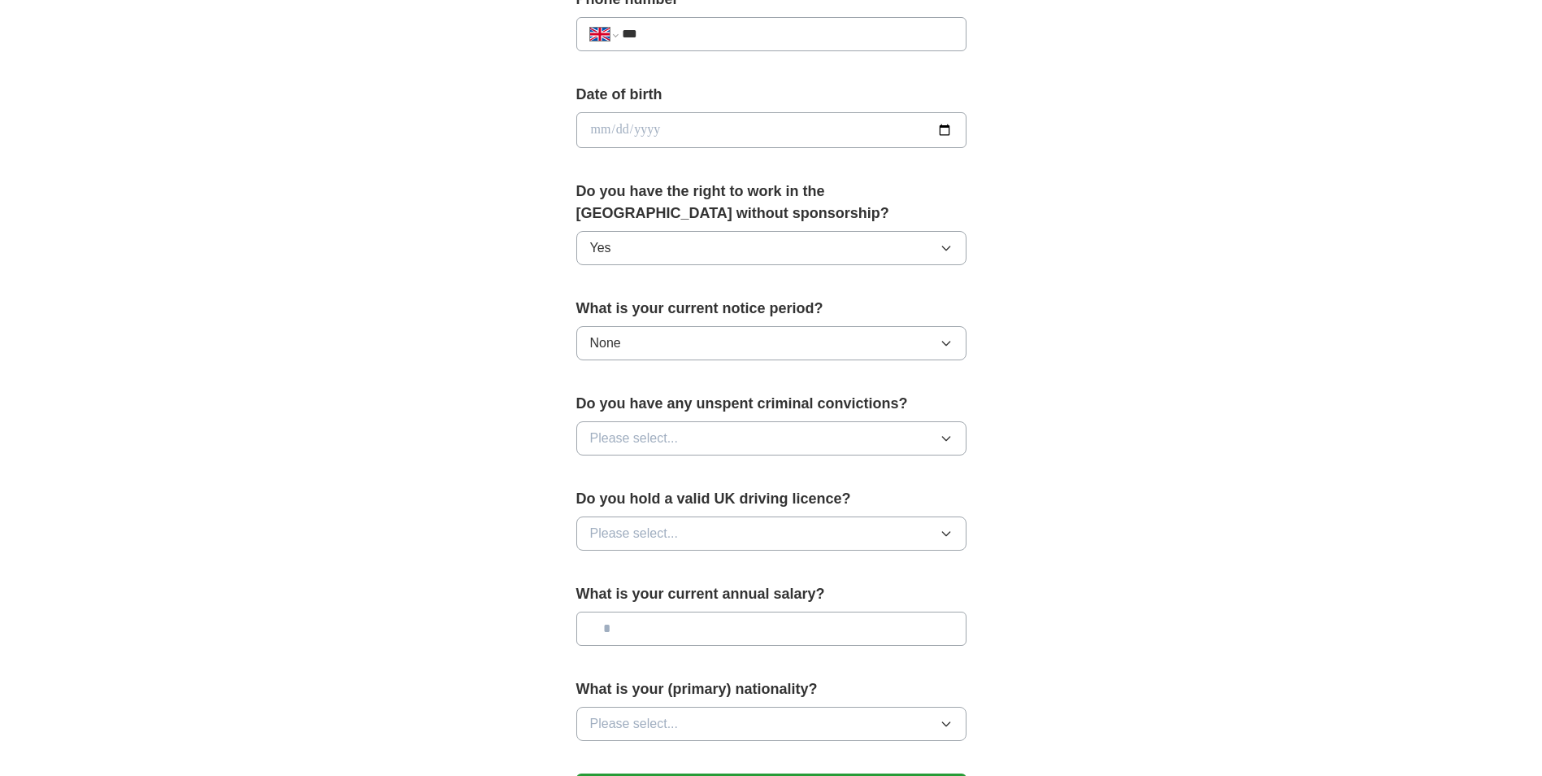
click at [624, 432] on span "Please select..." at bounding box center [634, 438] width 89 height 20
click at [632, 485] on li "Yes" at bounding box center [771, 475] width 389 height 33
click at [635, 445] on button "Yes" at bounding box center [771, 438] width 390 height 34
click at [623, 512] on div "No" at bounding box center [771, 512] width 363 height 20
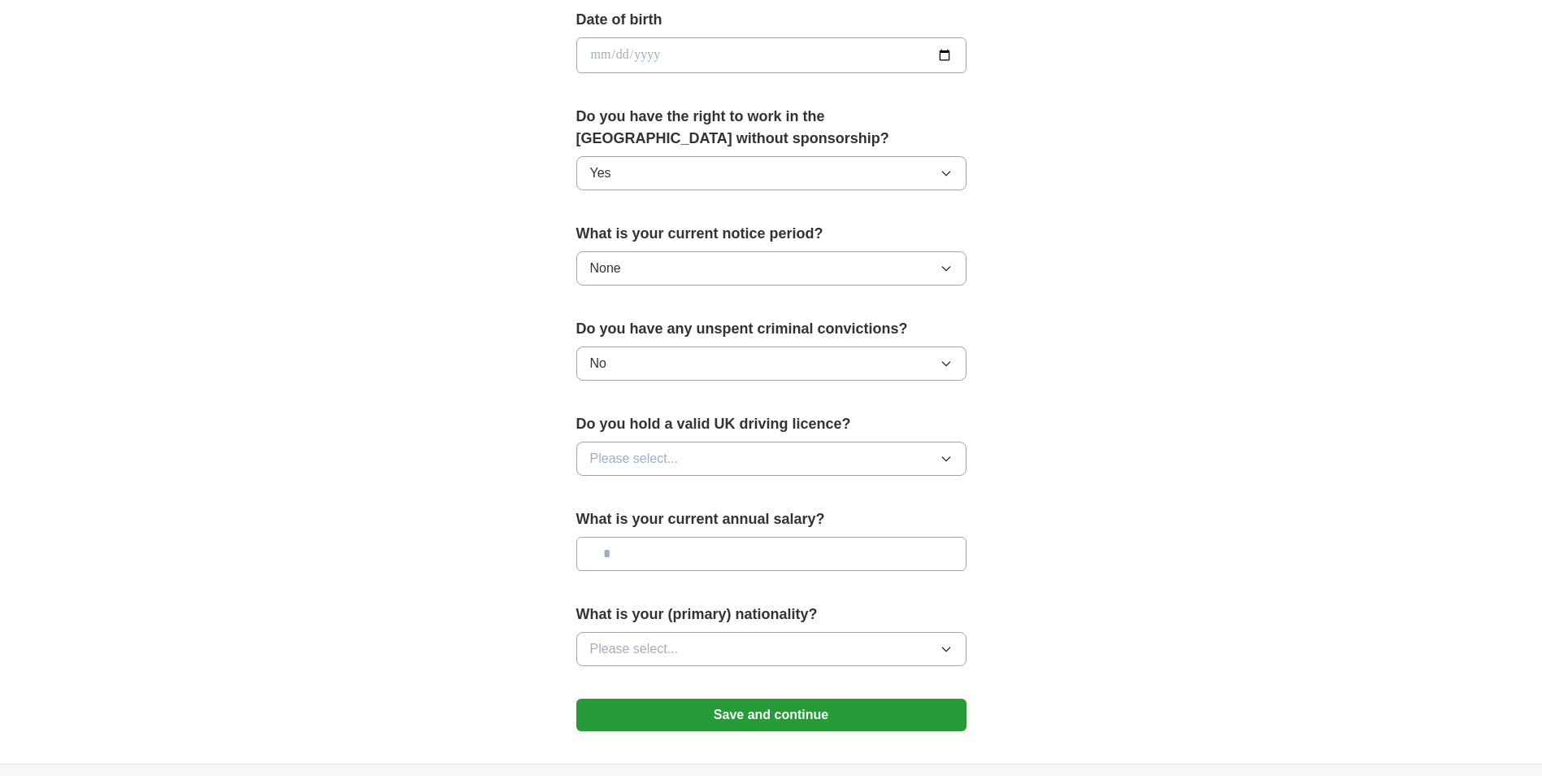
scroll to position [751, 0]
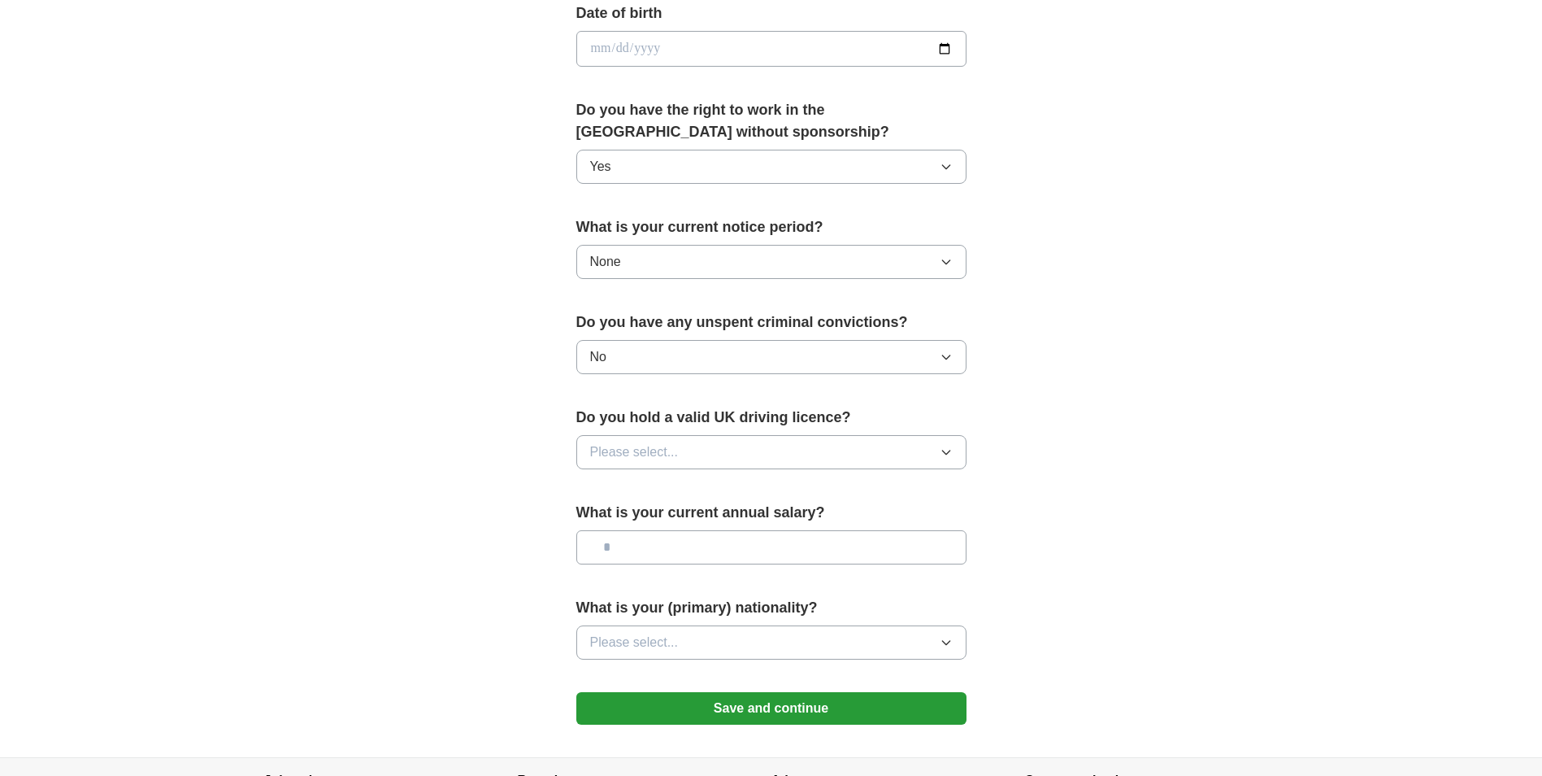
click at [636, 440] on button "Please select..." at bounding box center [771, 452] width 390 height 34
click at [636, 486] on div "Yes" at bounding box center [771, 490] width 363 height 20
click at [632, 532] on input "text" at bounding box center [771, 547] width 390 height 34
click at [666, 642] on span "Please select..." at bounding box center [634, 642] width 89 height 20
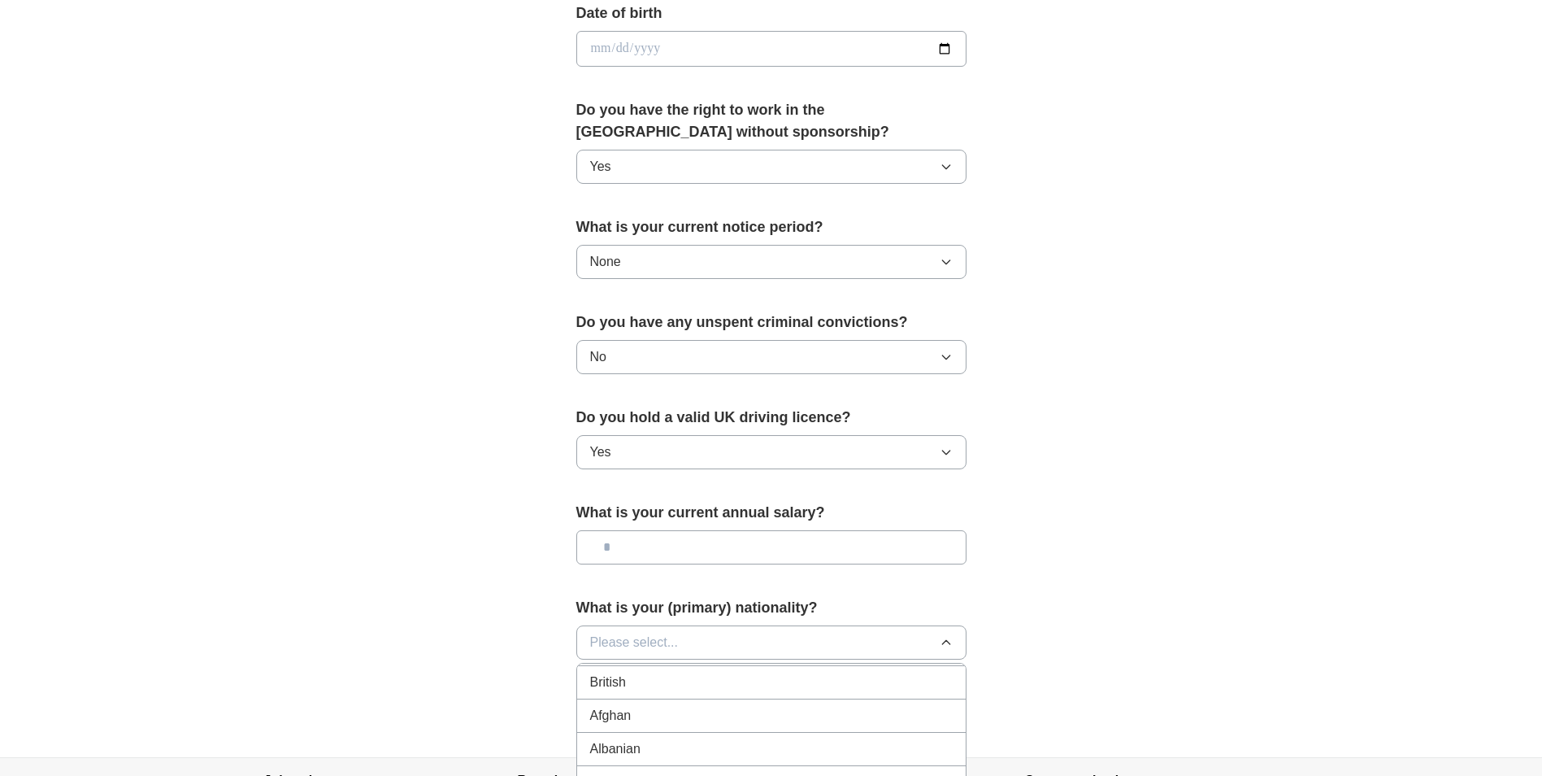
scroll to position [0, 0]
click at [612, 706] on span "British" at bounding box center [608, 713] width 36 height 20
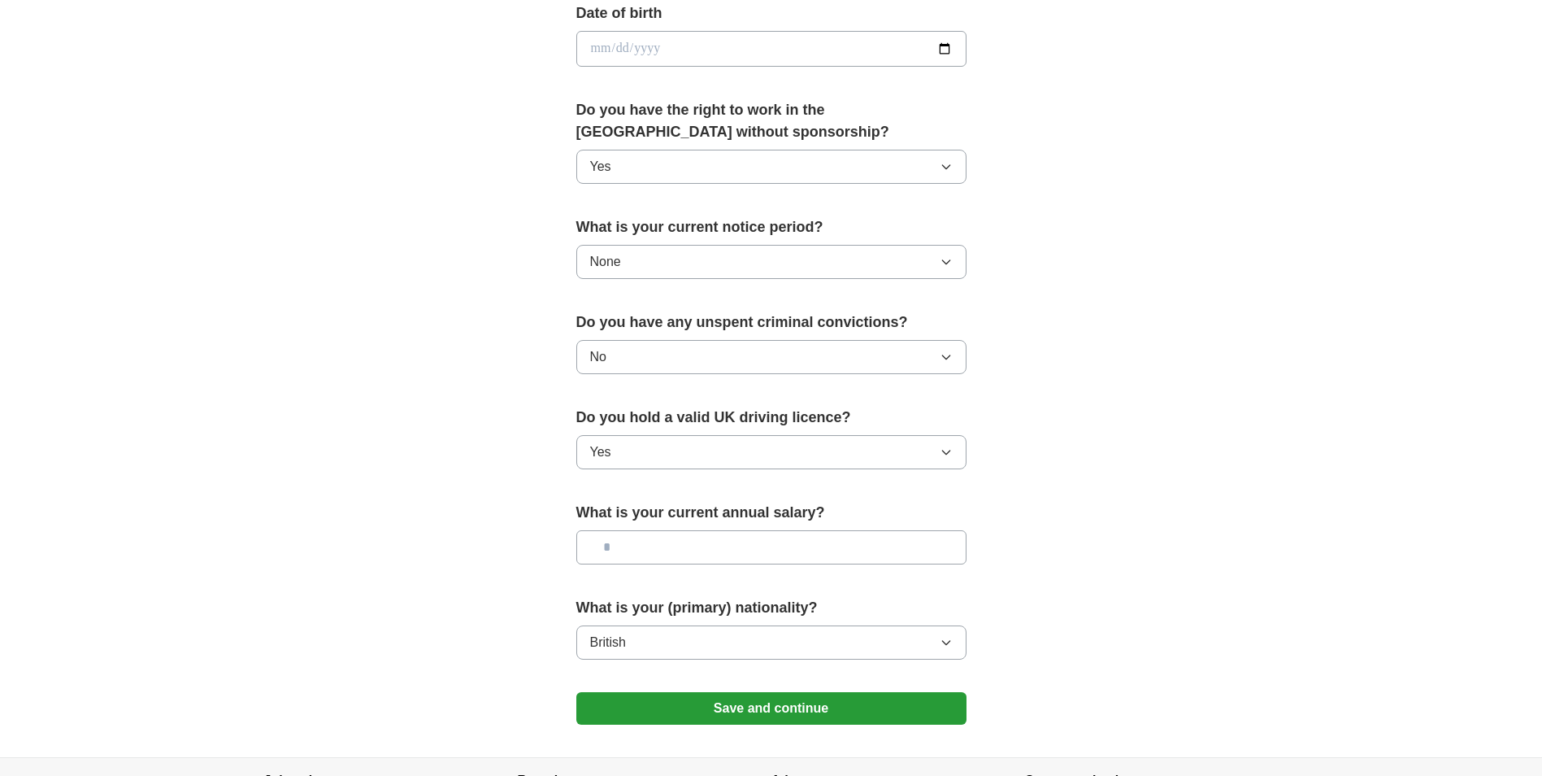
click at [636, 563] on input "text" at bounding box center [771, 547] width 390 height 34
type input "**"
click at [627, 710] on button "Save and continue" at bounding box center [771, 708] width 390 height 33
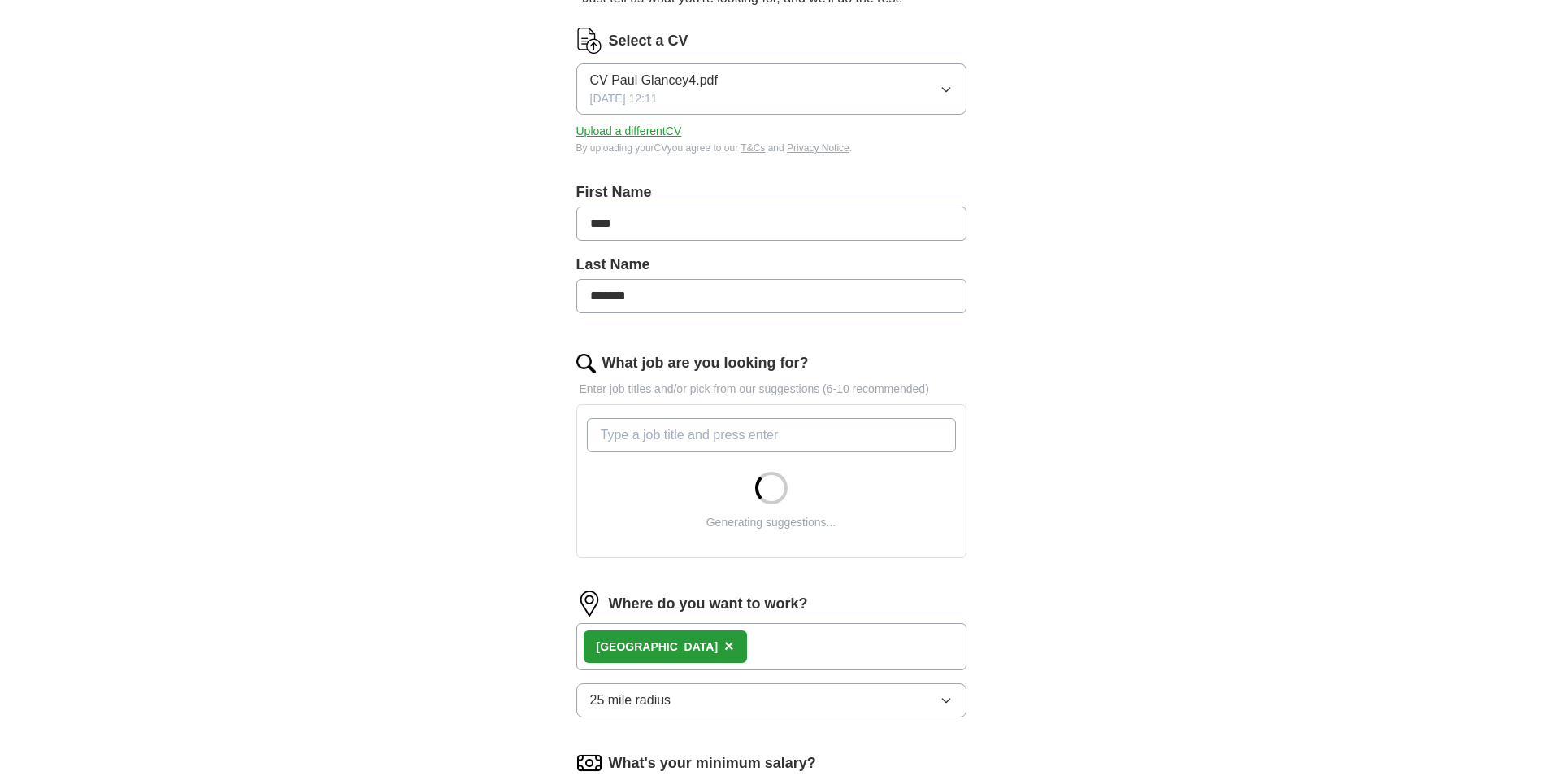
scroll to position [636, 0]
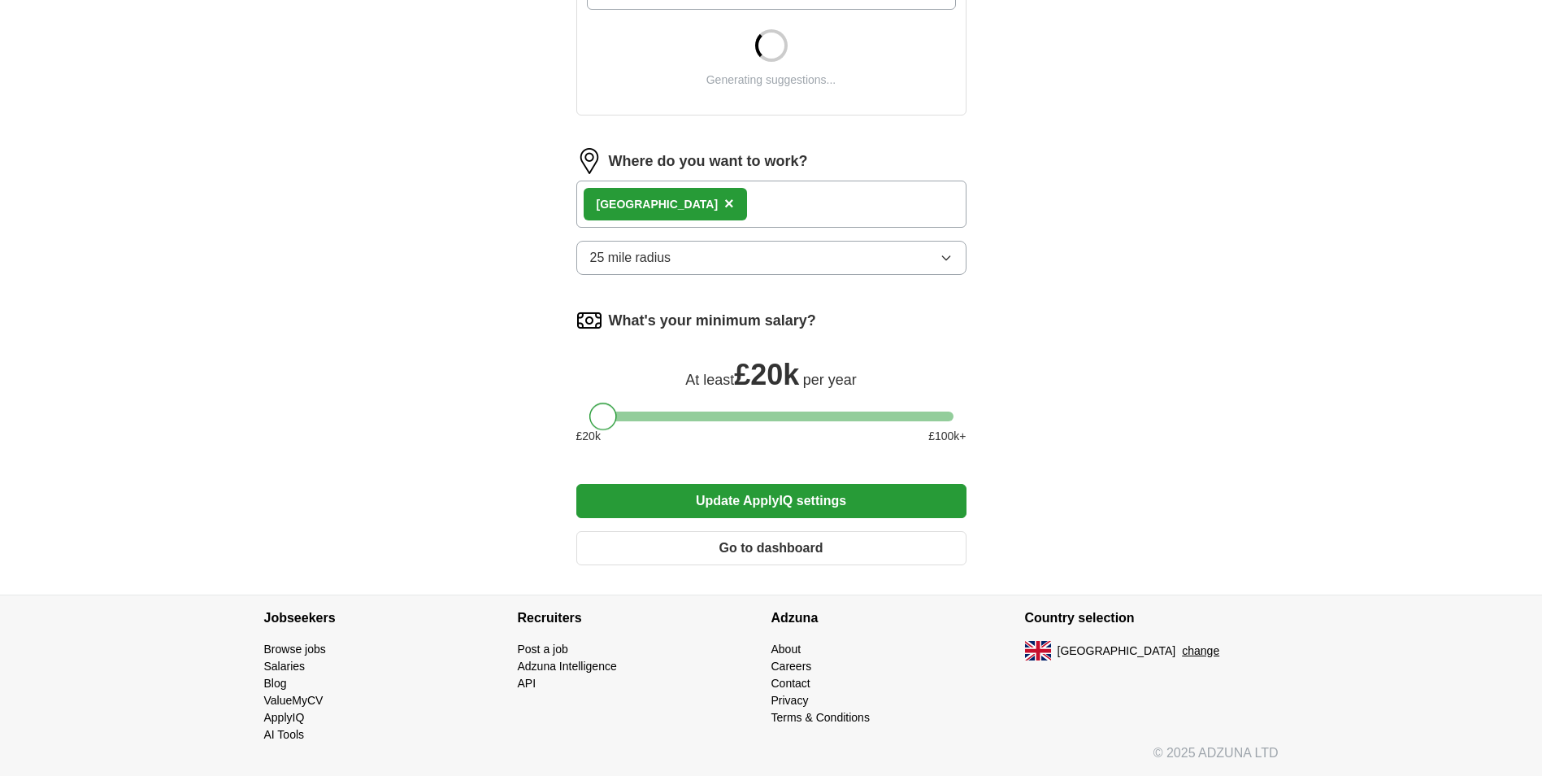
drag, startPoint x: 720, startPoint y: 416, endPoint x: 465, endPoint y: 407, distance: 255.4
click at [465, 407] on div "ApplyIQ Let ApplyIQ do the hard work of searching and applying for jobs. Just t…" at bounding box center [771, 3] width 1041 height 1181
click at [856, 504] on button "Update ApplyIQ settings" at bounding box center [771, 501] width 390 height 34
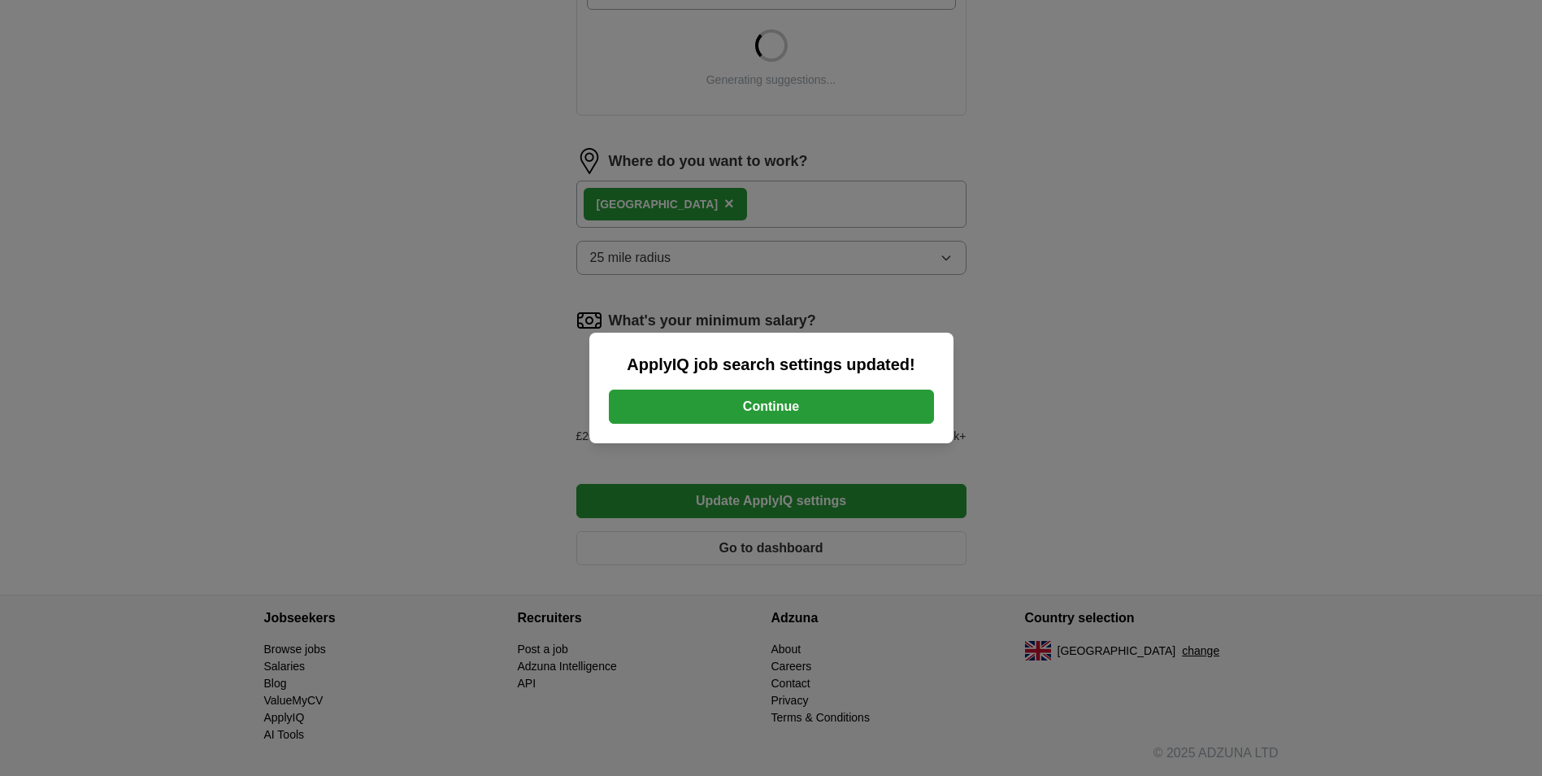
click at [794, 411] on button "Continue" at bounding box center [771, 406] width 325 height 34
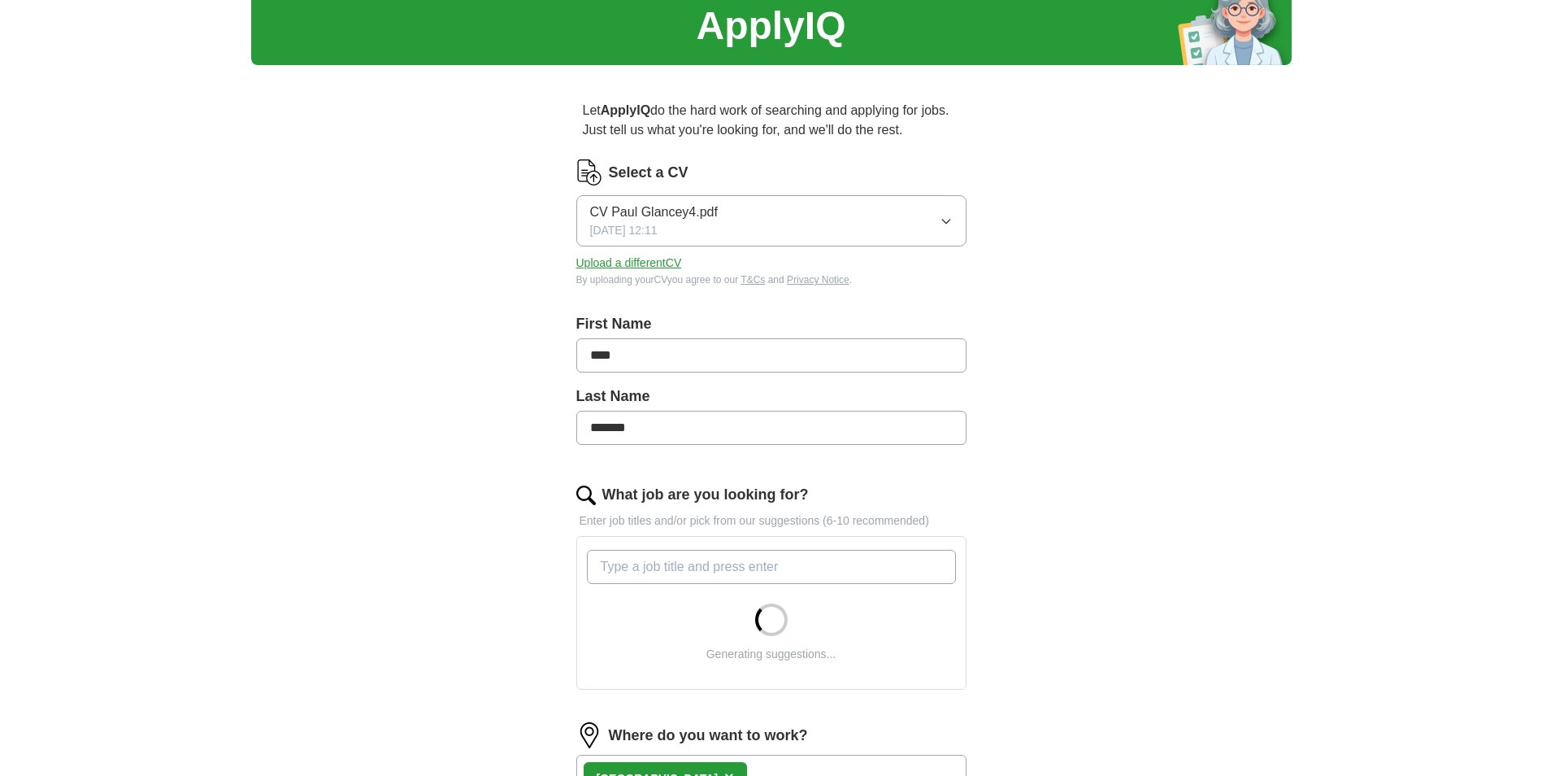
scroll to position [636, 0]
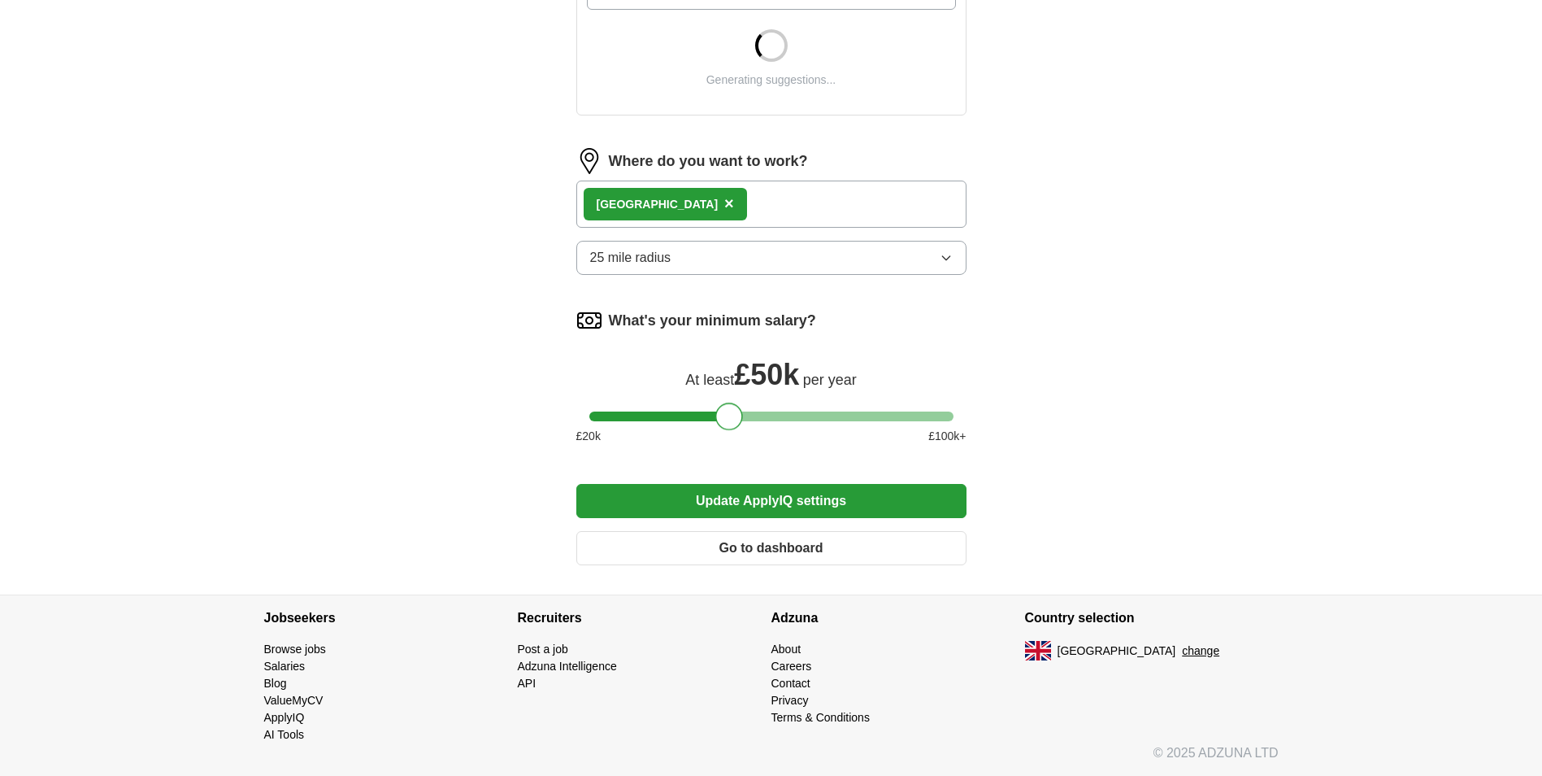
drag, startPoint x: 602, startPoint y: 423, endPoint x: 729, endPoint y: 440, distance: 128.0
click at [729, 432] on div "What's your minimum salary? At least £ 50k per year £ 20 k £ 100 k+" at bounding box center [771, 382] width 390 height 150
click at [727, 491] on button "Update ApplyIQ settings" at bounding box center [771, 501] width 390 height 34
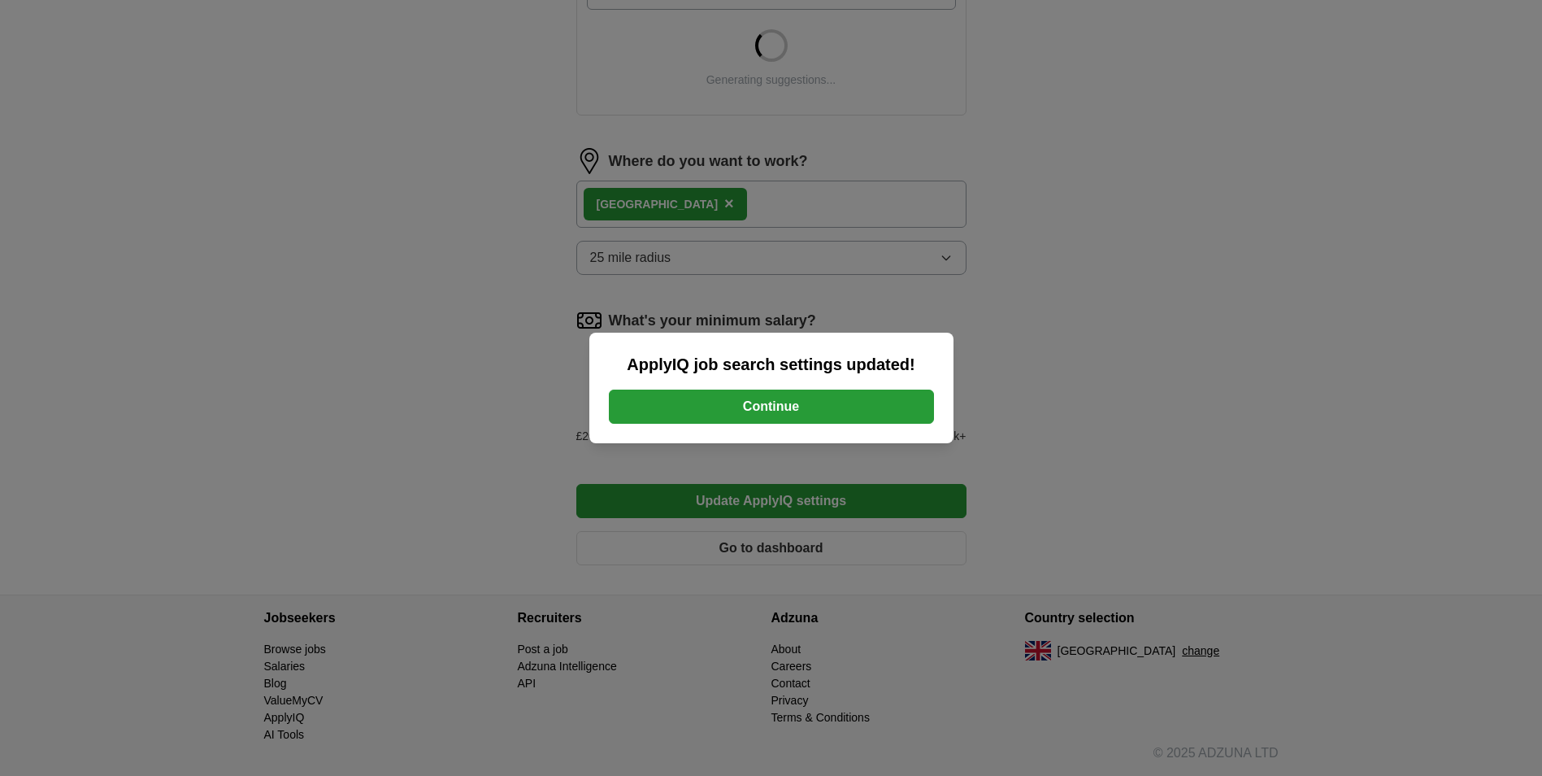
click at [739, 395] on button "Continue" at bounding box center [771, 406] width 325 height 34
